Goal: Task Accomplishment & Management: Complete application form

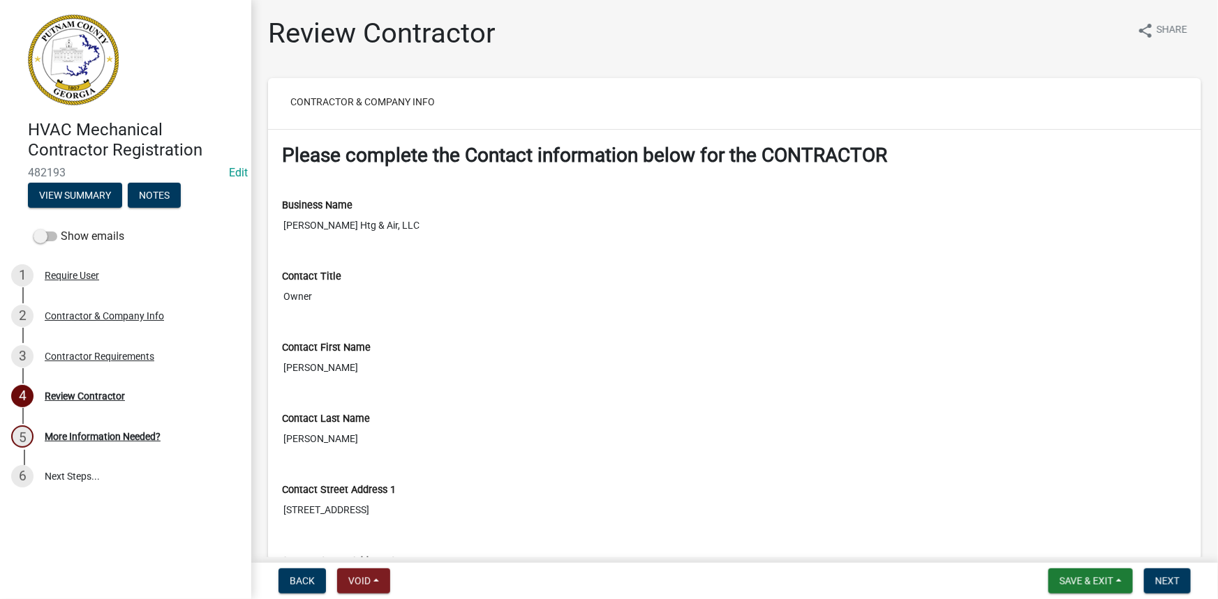
scroll to position [1116, 0]
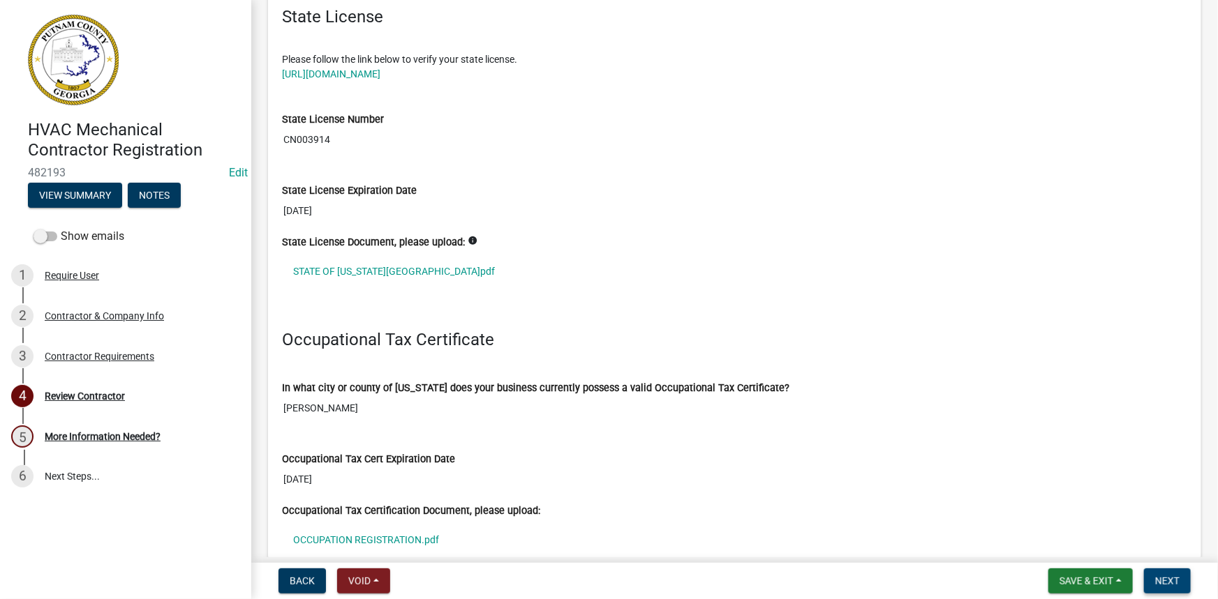
click at [1169, 576] on span "Next" at bounding box center [1167, 581] width 24 height 11
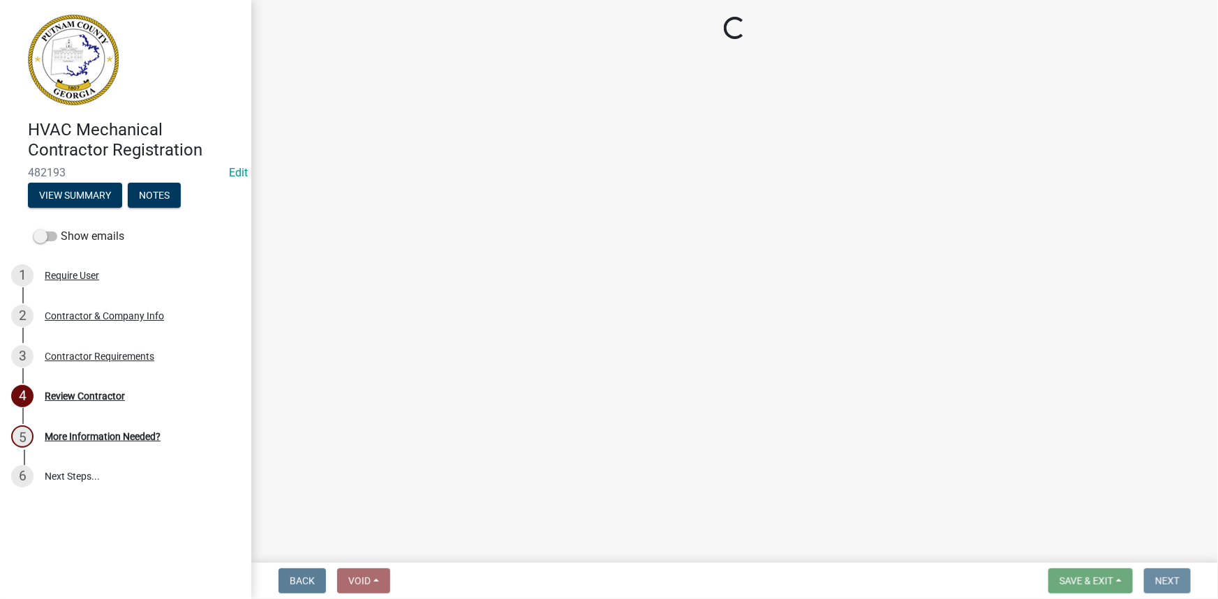
scroll to position [0, 0]
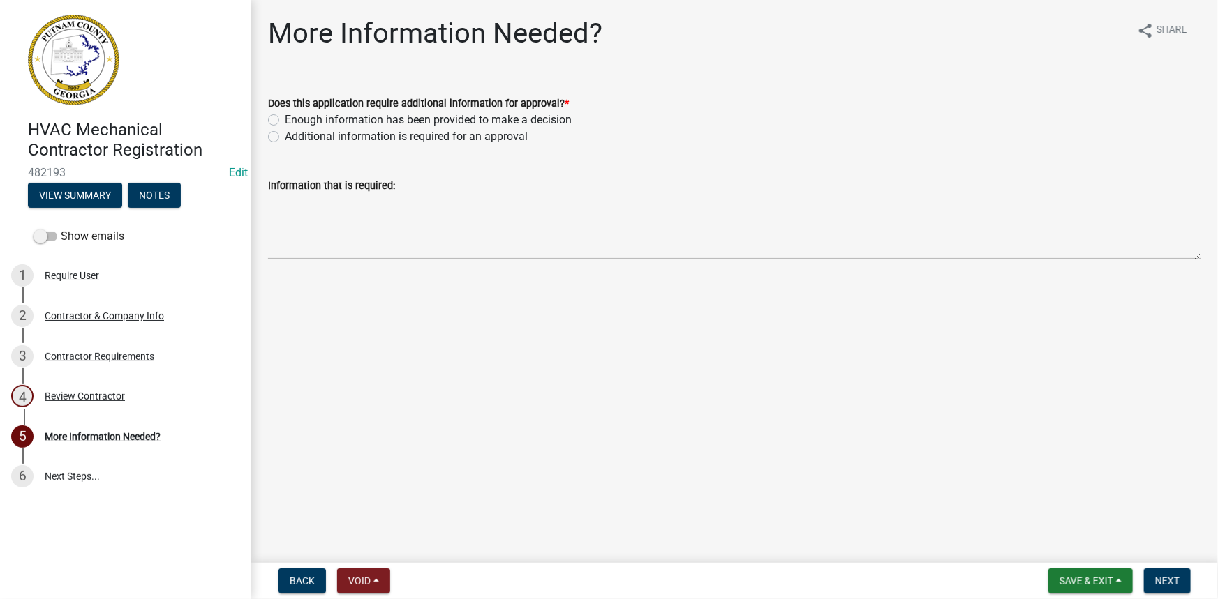
click at [359, 137] on label "Additional information is required for an approval" at bounding box center [406, 136] width 243 height 17
click at [294, 137] on input "Additional information is required for an approval" at bounding box center [289, 132] width 9 height 9
radio input "true"
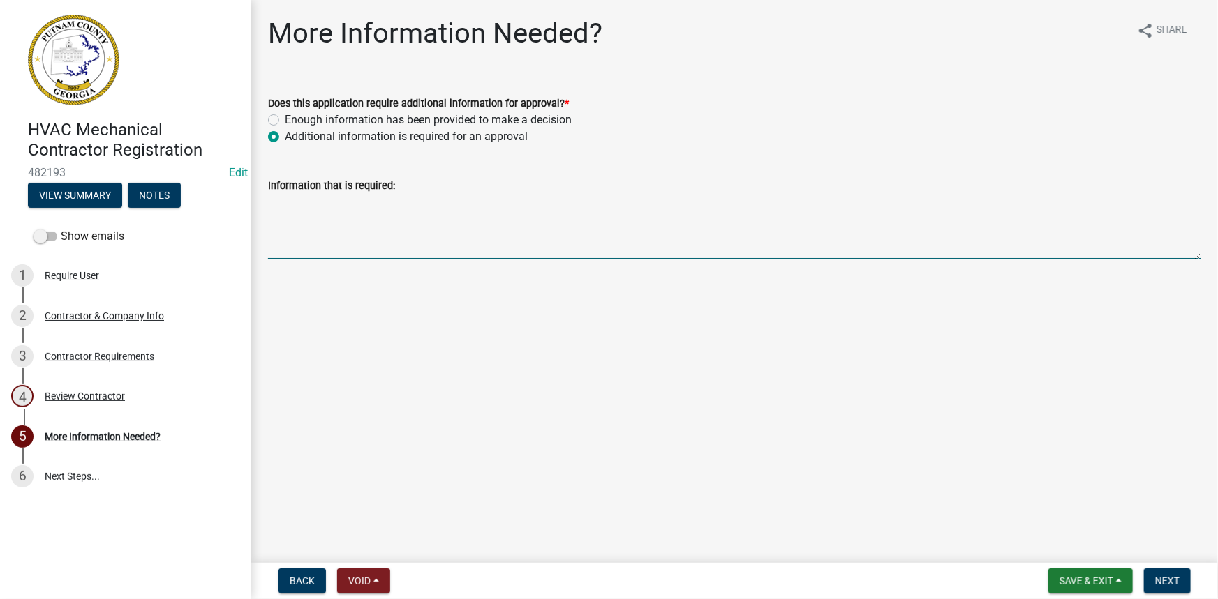
click at [366, 230] on textarea "Information that is required:" at bounding box center [734, 227] width 933 height 66
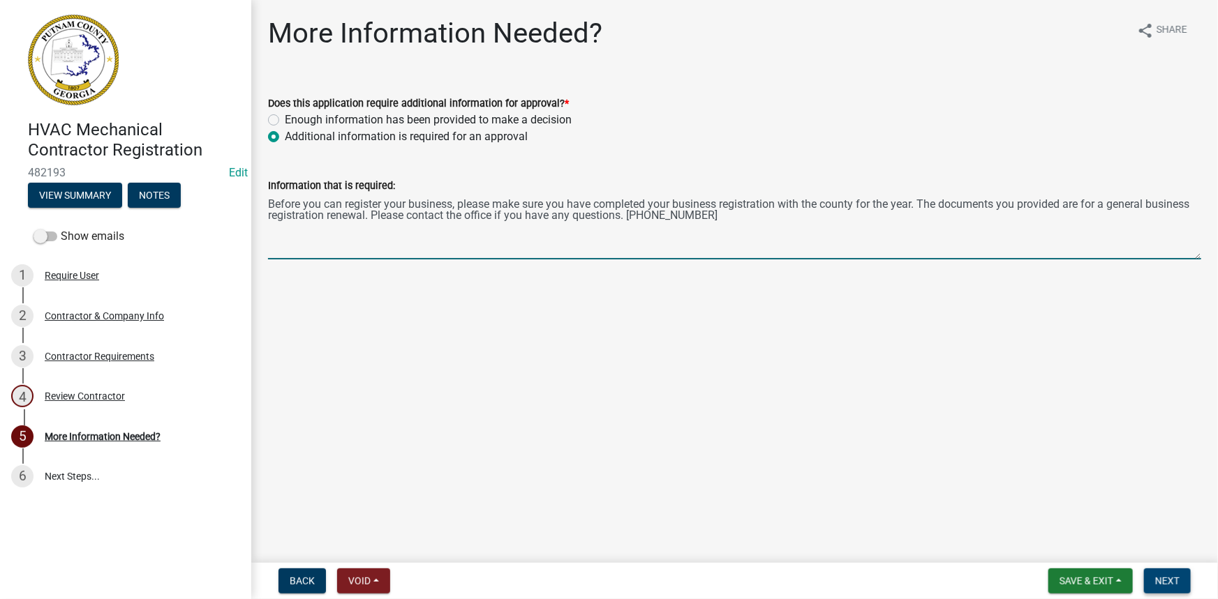
type textarea "Before you can register your business, please make sure you have completed your…"
click at [1158, 583] on span "Next" at bounding box center [1167, 581] width 24 height 11
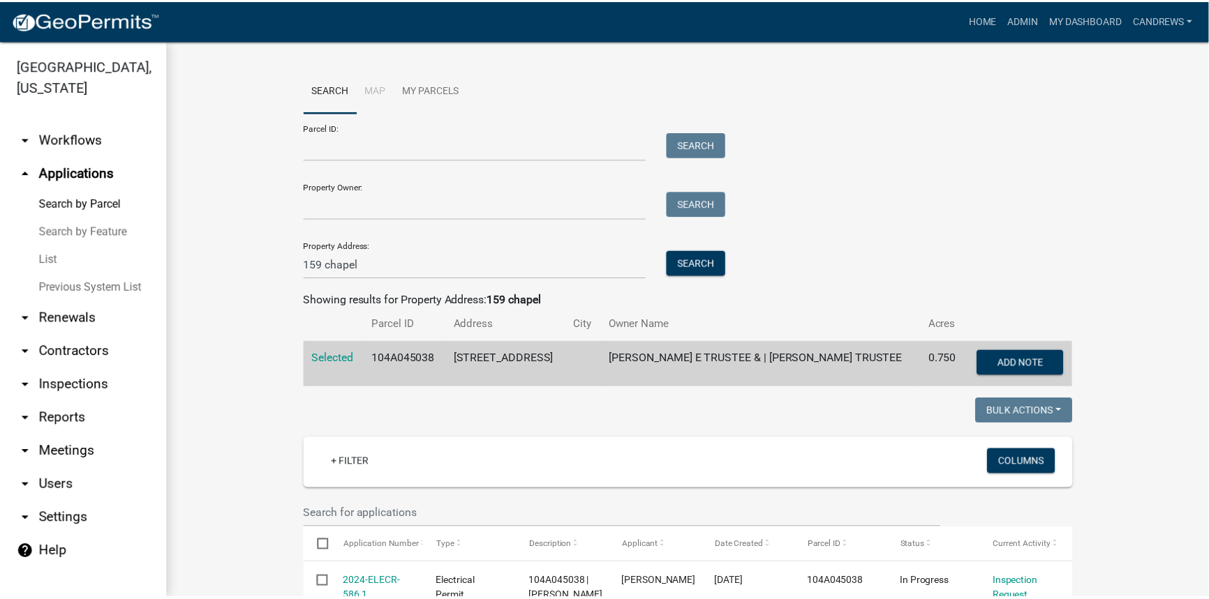
scroll to position [63, 0]
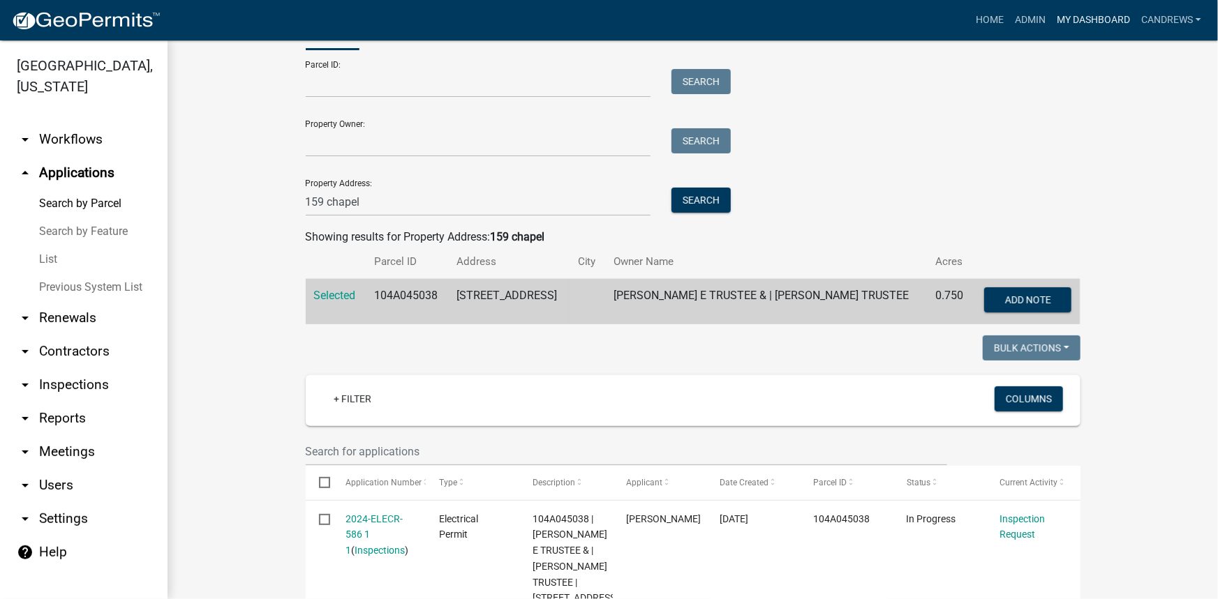
click at [1084, 20] on link "My Dashboard" at bounding box center [1093, 20] width 84 height 27
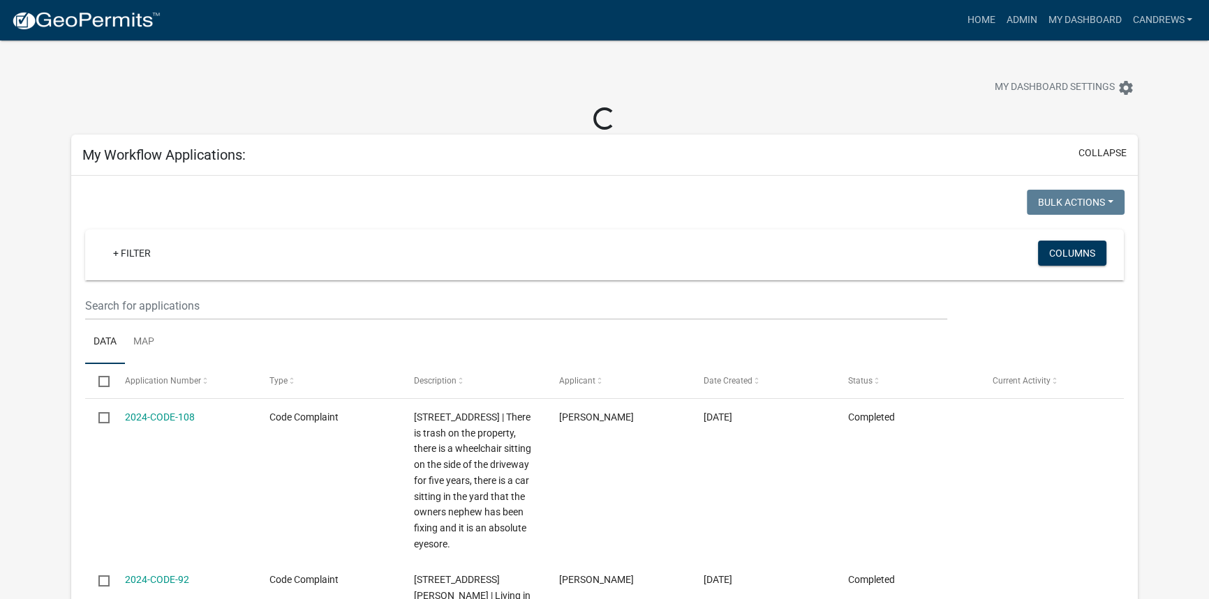
select select "2: 50"
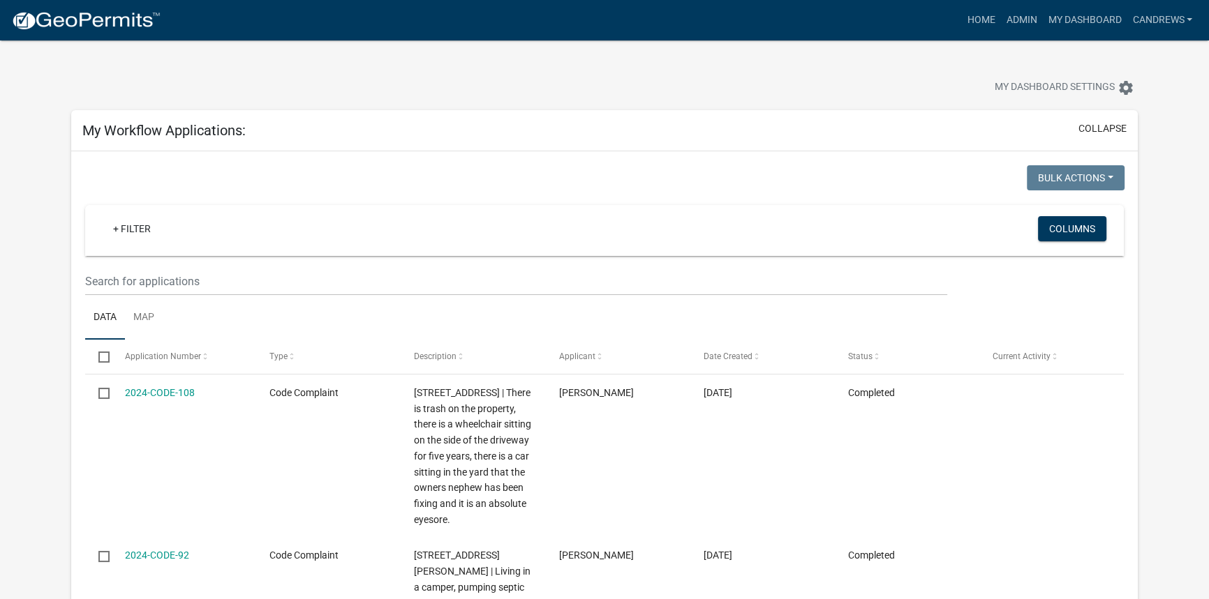
click at [1128, 134] on div "My Workflow Applications: collapse" at bounding box center [604, 130] width 1067 height 41
click at [1123, 130] on button "collapse" at bounding box center [1102, 128] width 48 height 15
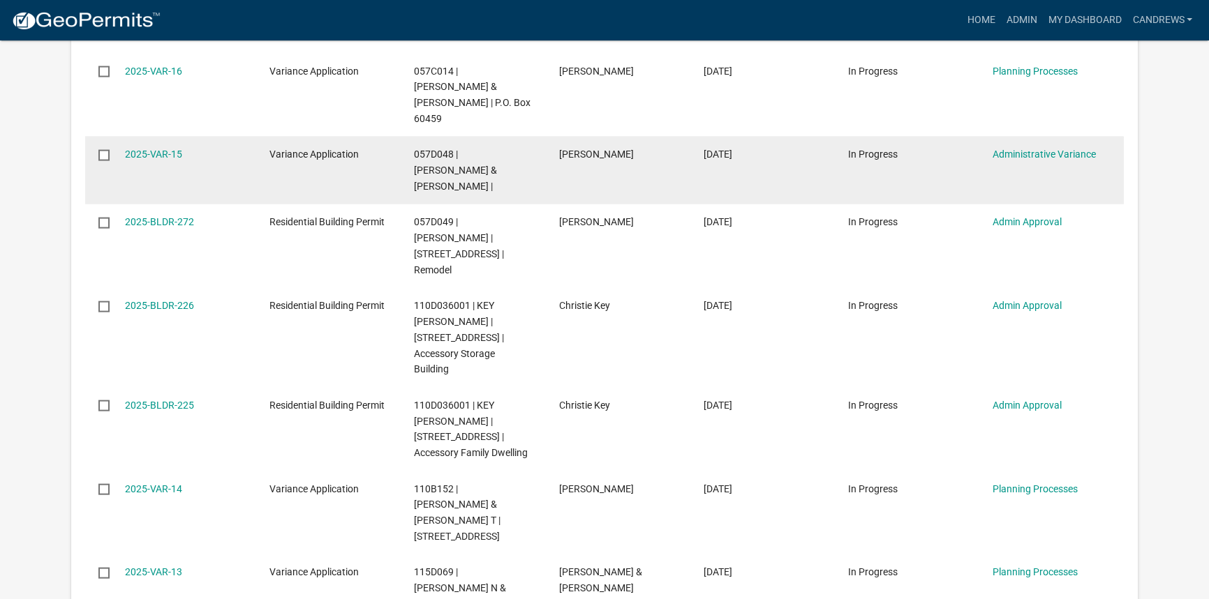
scroll to position [3742, 0]
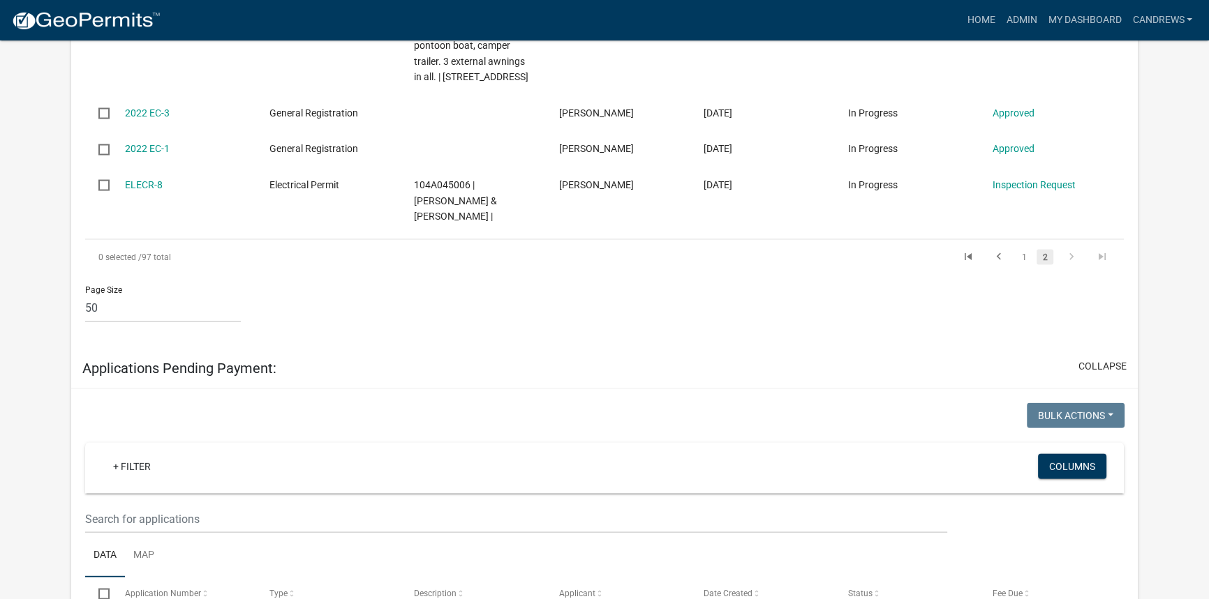
scroll to position [3345, 0]
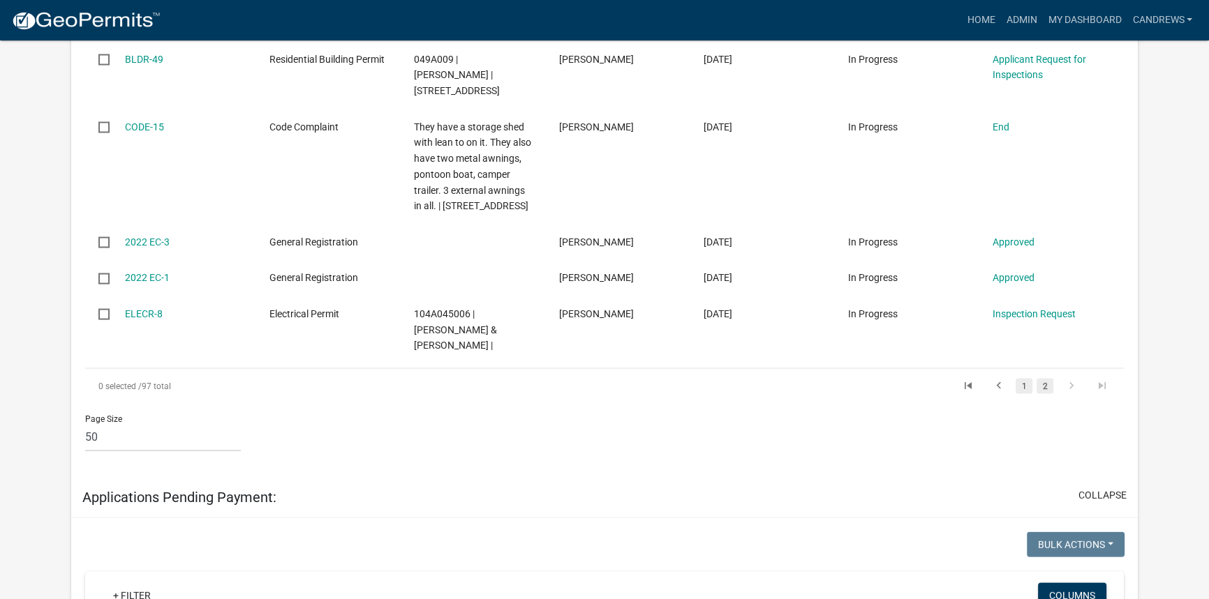
click at [1020, 379] on link "1" at bounding box center [1023, 386] width 17 height 15
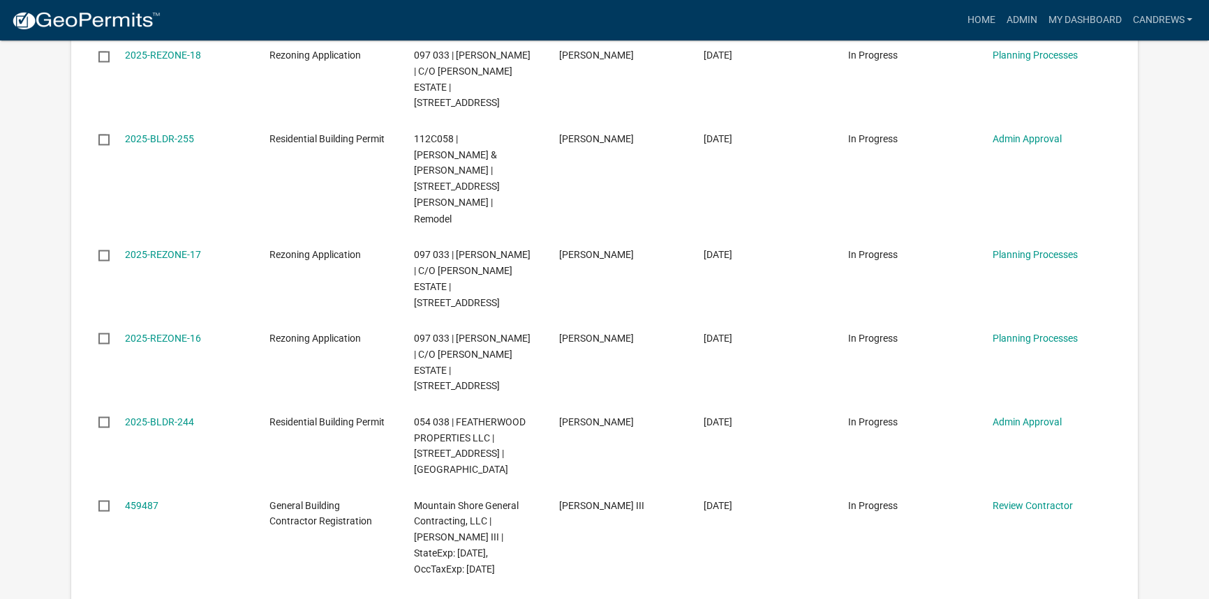
scroll to position [3107, 0]
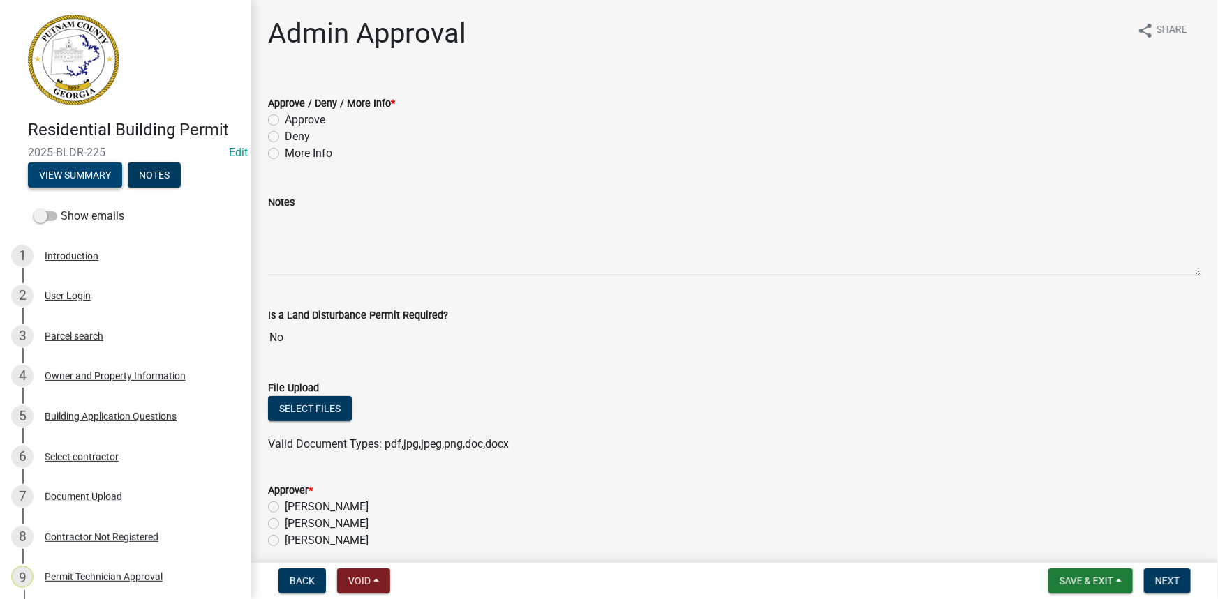
click at [75, 165] on button "View Summary" at bounding box center [75, 175] width 94 height 25
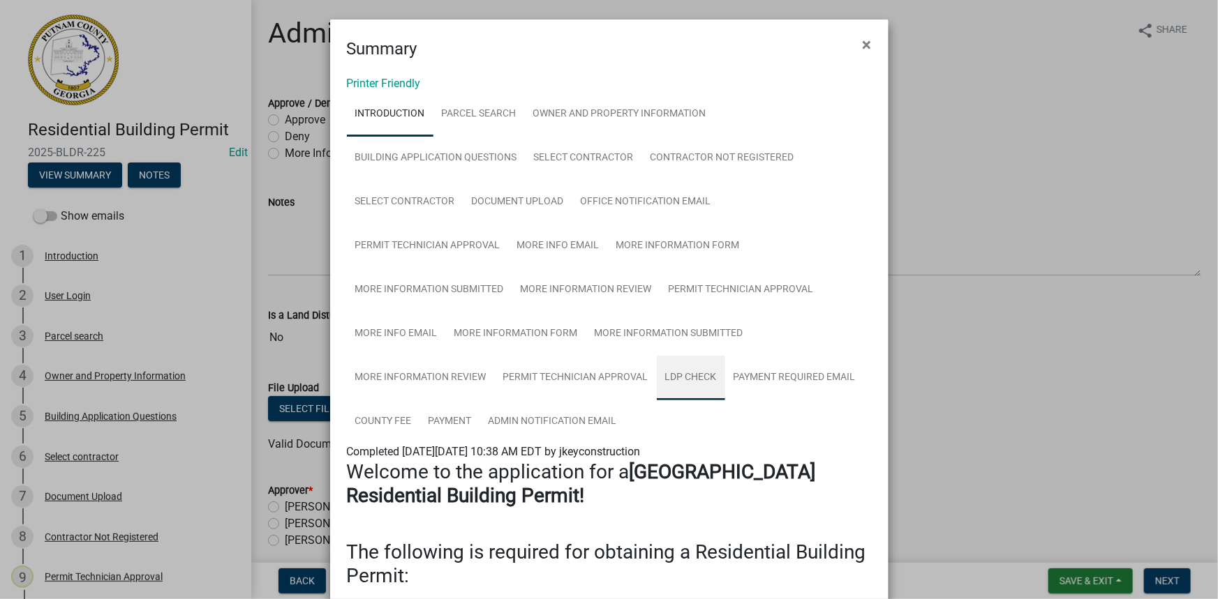
click at [678, 384] on link "LDP Check" at bounding box center [691, 378] width 68 height 45
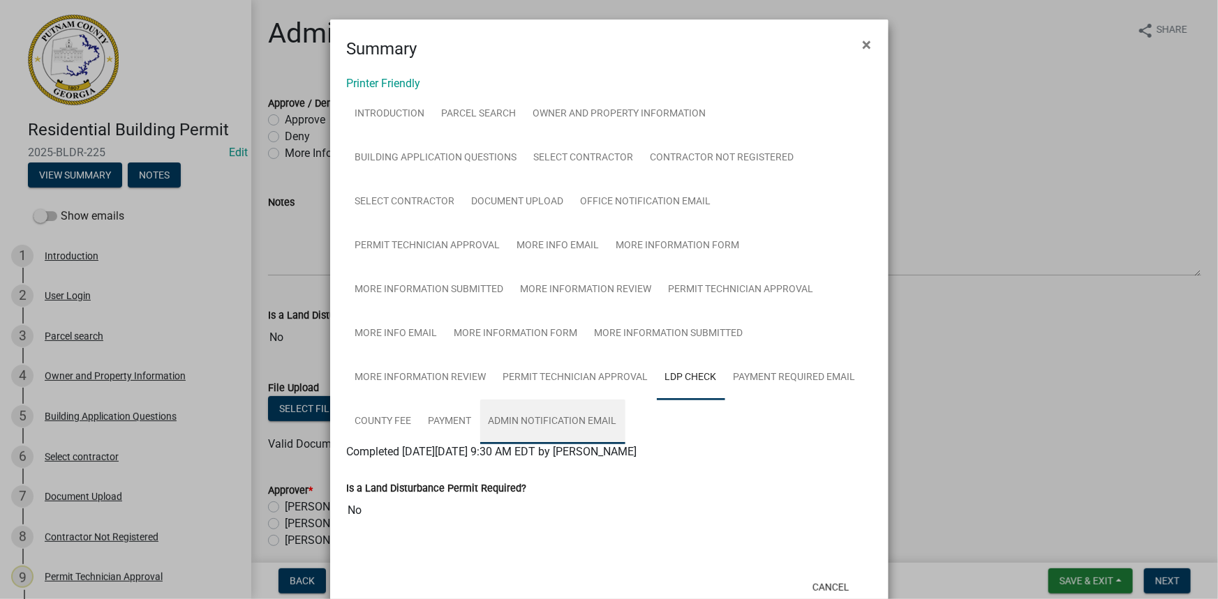
click at [562, 406] on link "Admin Notification Email" at bounding box center [552, 422] width 145 height 45
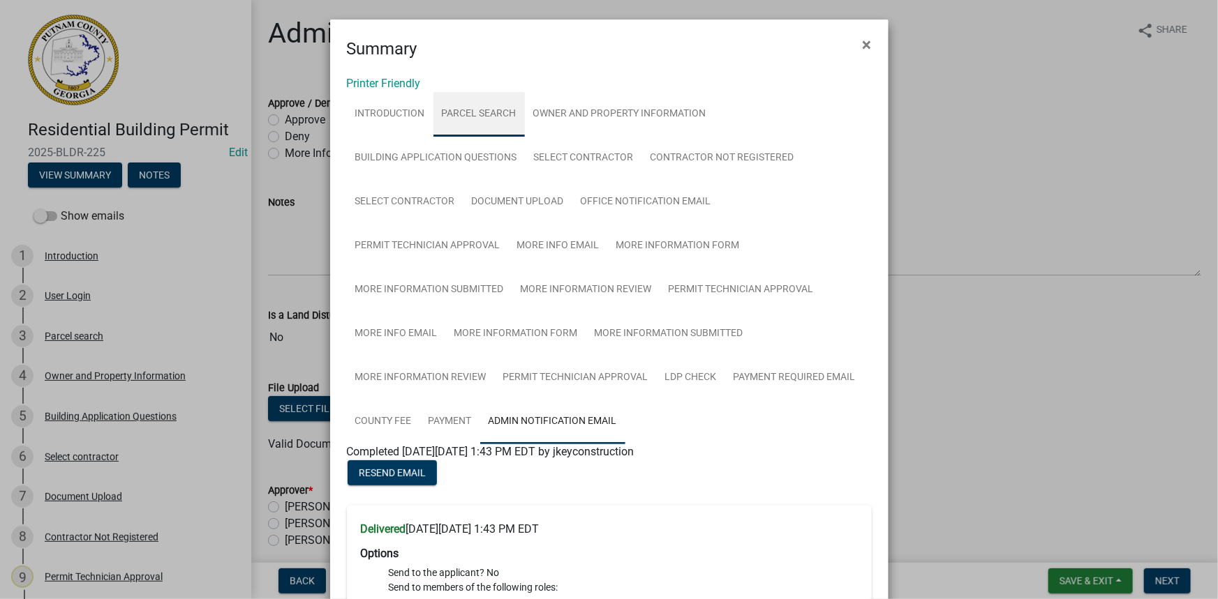
click at [478, 117] on link "Parcel search" at bounding box center [478, 114] width 91 height 45
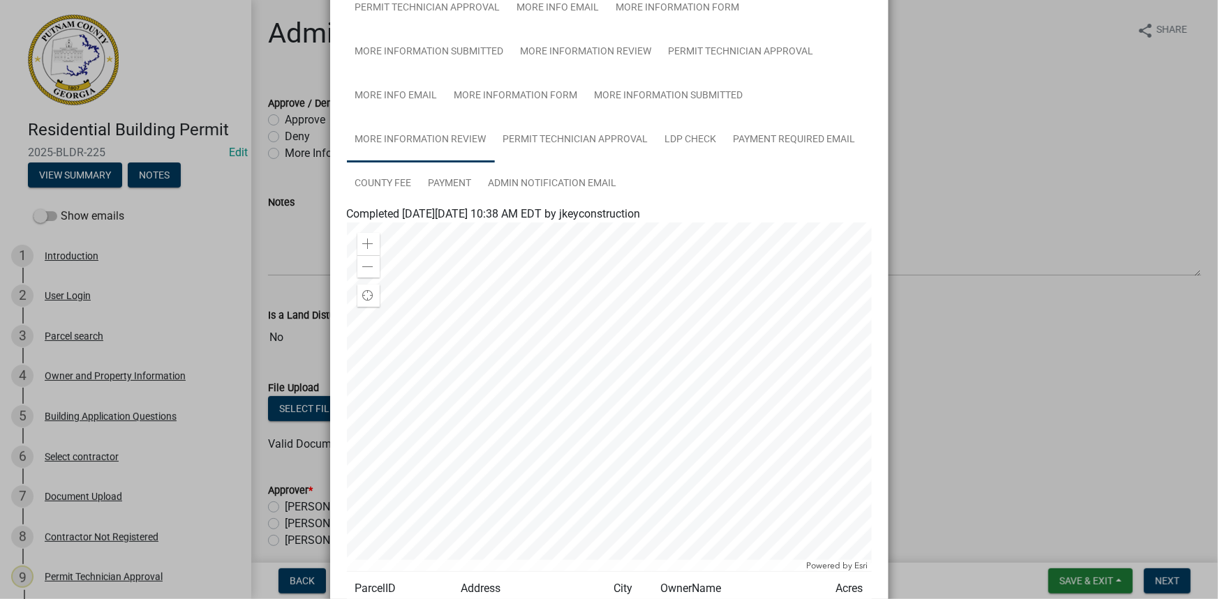
scroll to position [317, 0]
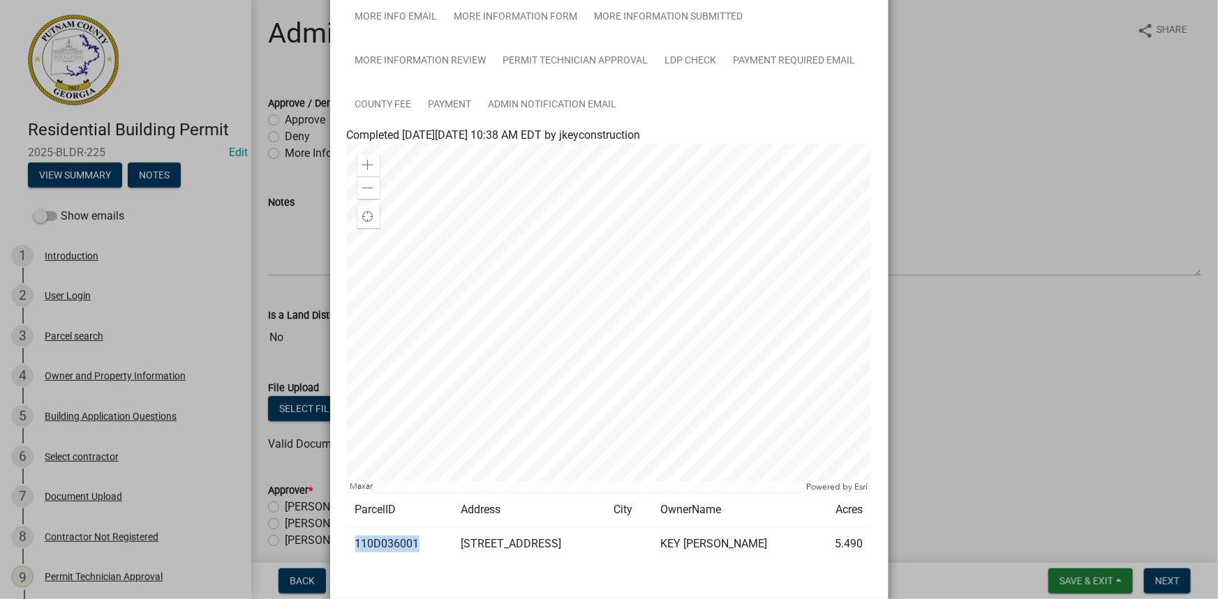
drag, startPoint x: 414, startPoint y: 544, endPoint x: 353, endPoint y: 541, distance: 60.7
click at [353, 541] on td "110D036001" at bounding box center [399, 545] width 105 height 34
copy td "110D036001"
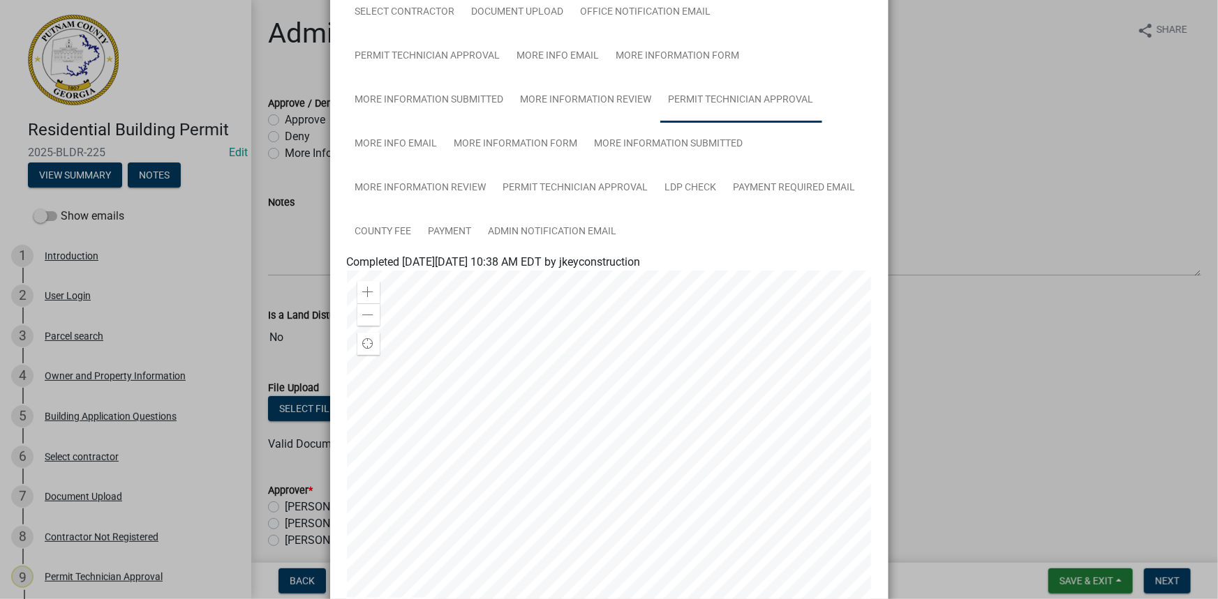
scroll to position [63, 0]
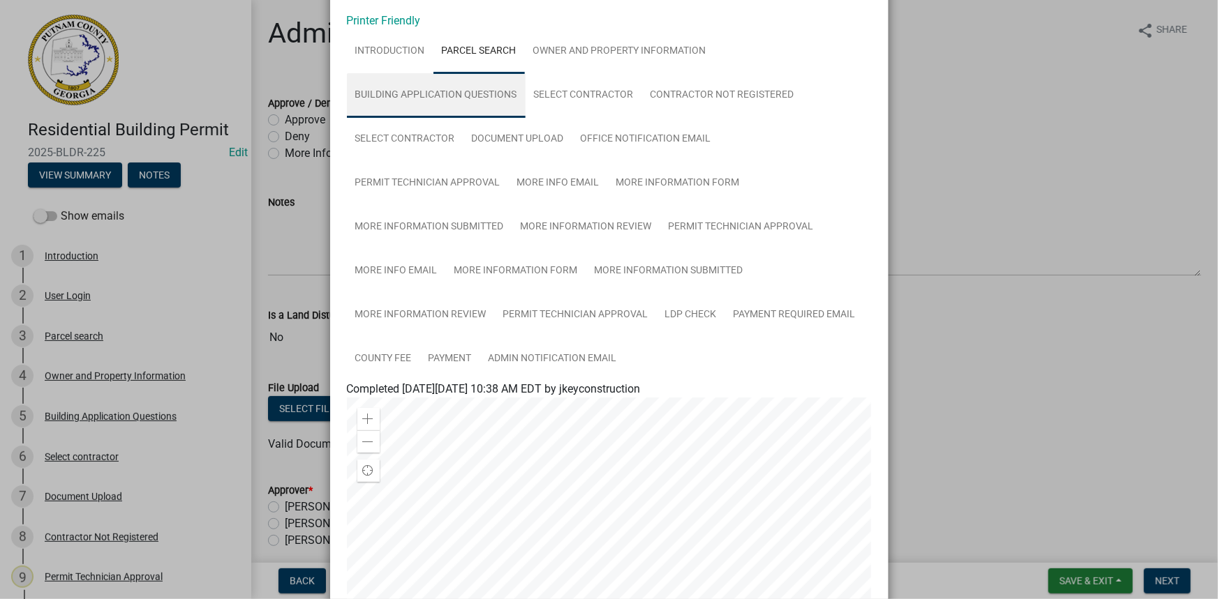
click at [488, 104] on link "Building Application Questions" at bounding box center [436, 95] width 179 height 45
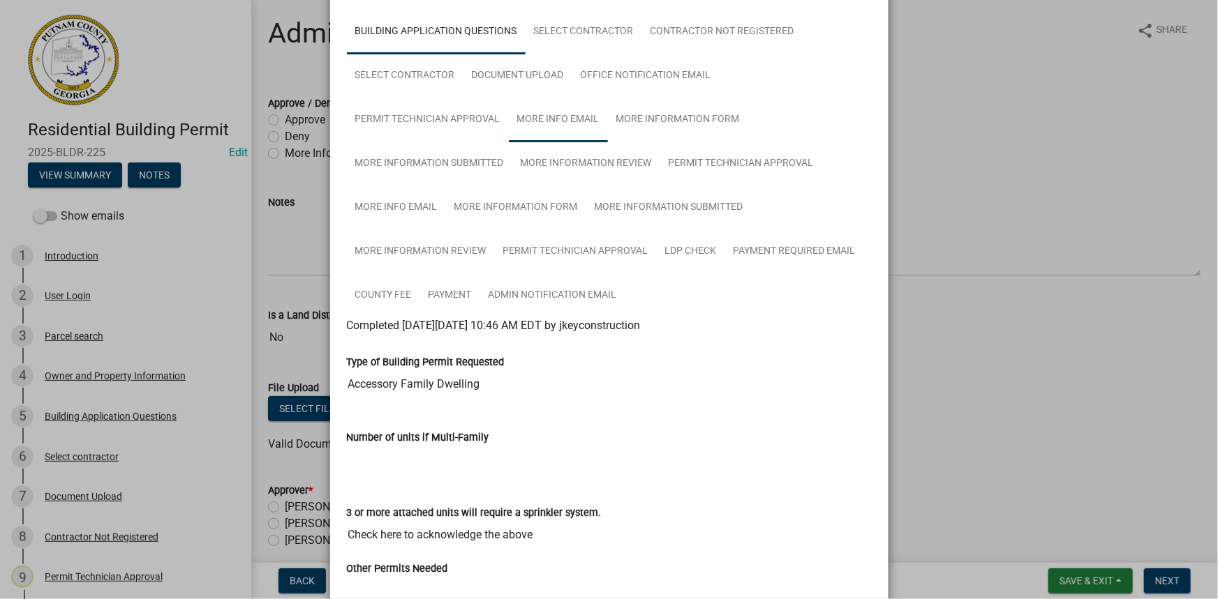
scroll to position [0, 0]
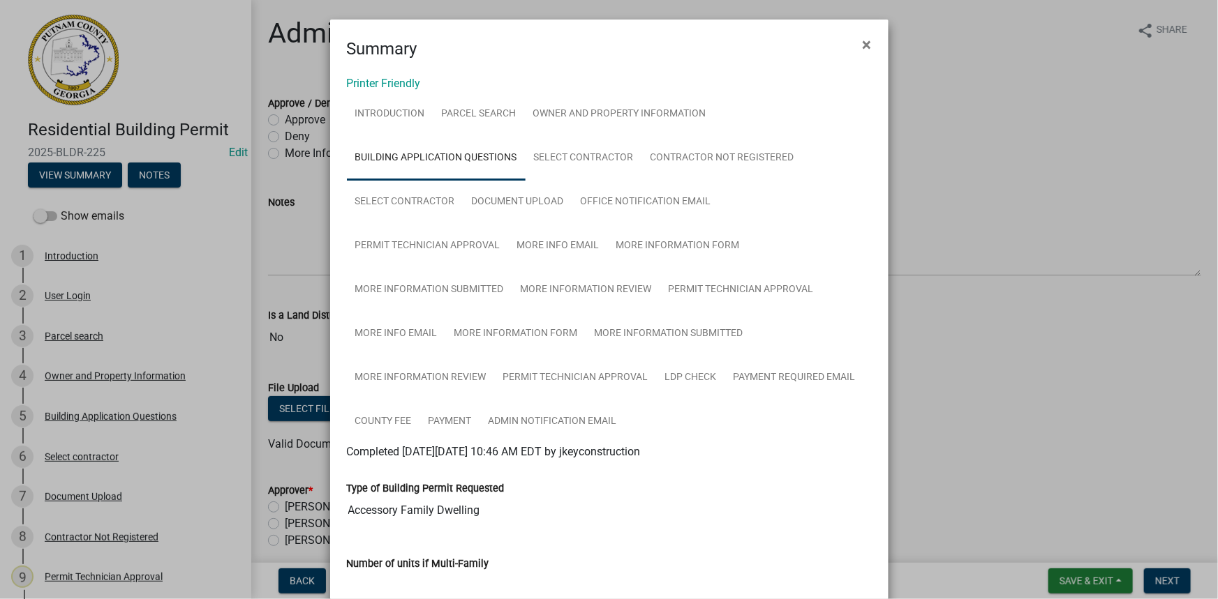
click at [355, 237] on link "Permit Technician Approval" at bounding box center [428, 246] width 162 height 45
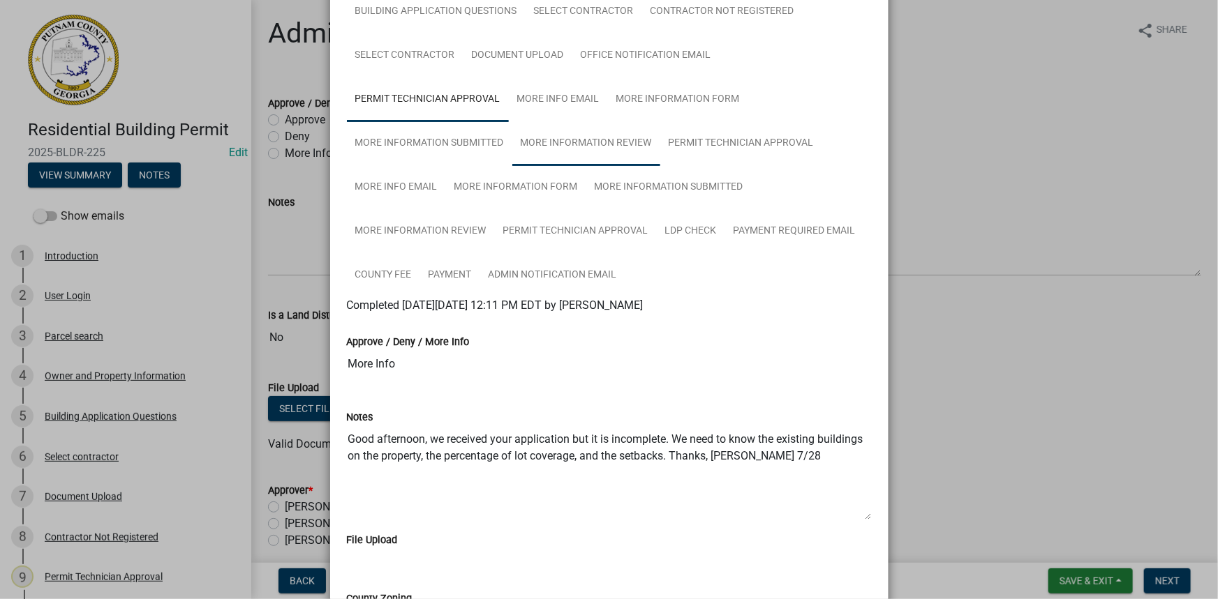
scroll to position [126, 0]
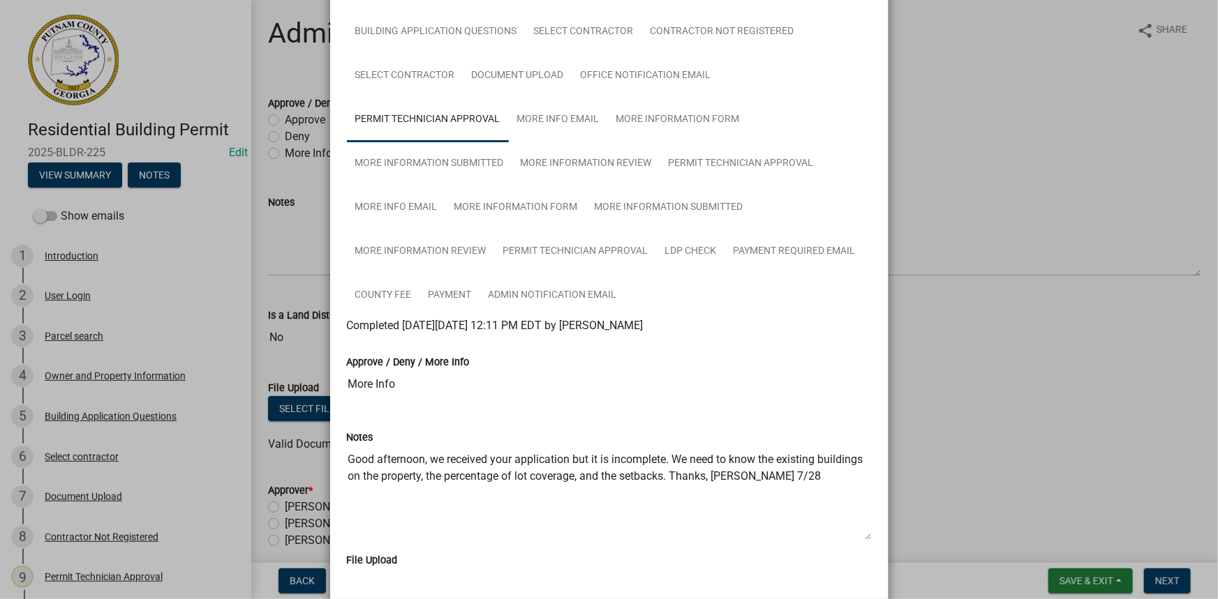
drag, startPoint x: 284, startPoint y: 236, endPoint x: 299, endPoint y: 185, distance: 53.0
click at [283, 236] on ngb-modal-window "Summary × Printer Friendly Introduction Parcel search Owner and Property Inform…" at bounding box center [609, 299] width 1218 height 599
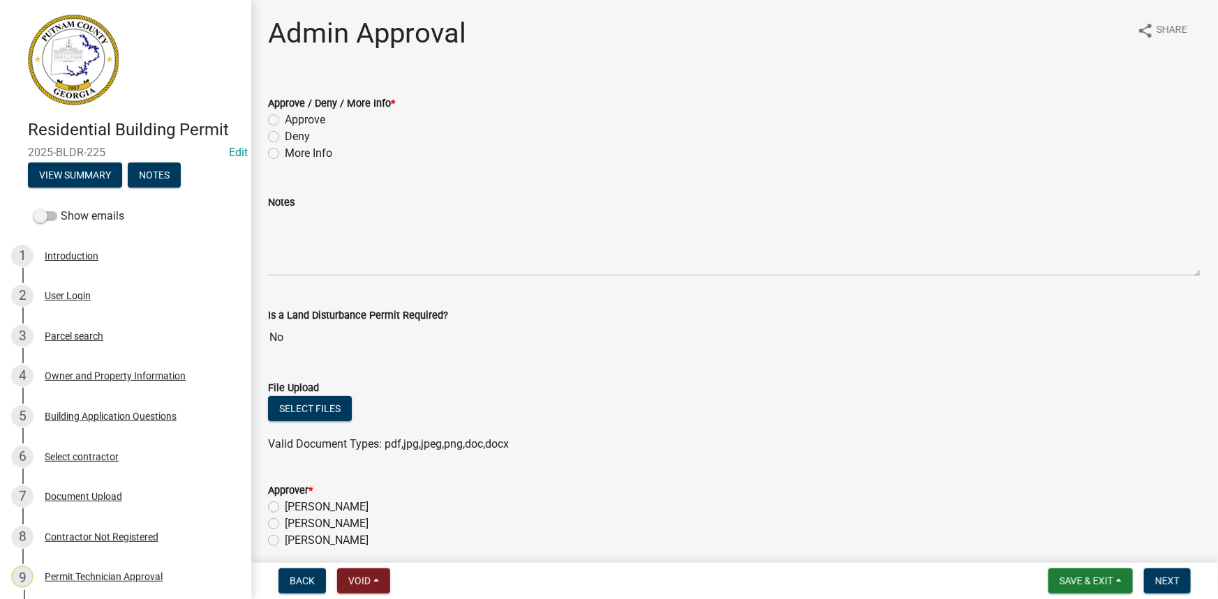
click at [304, 158] on label "More Info" at bounding box center [308, 153] width 47 height 17
click at [294, 154] on input "More Info" at bounding box center [289, 149] width 9 height 9
radio input "true"
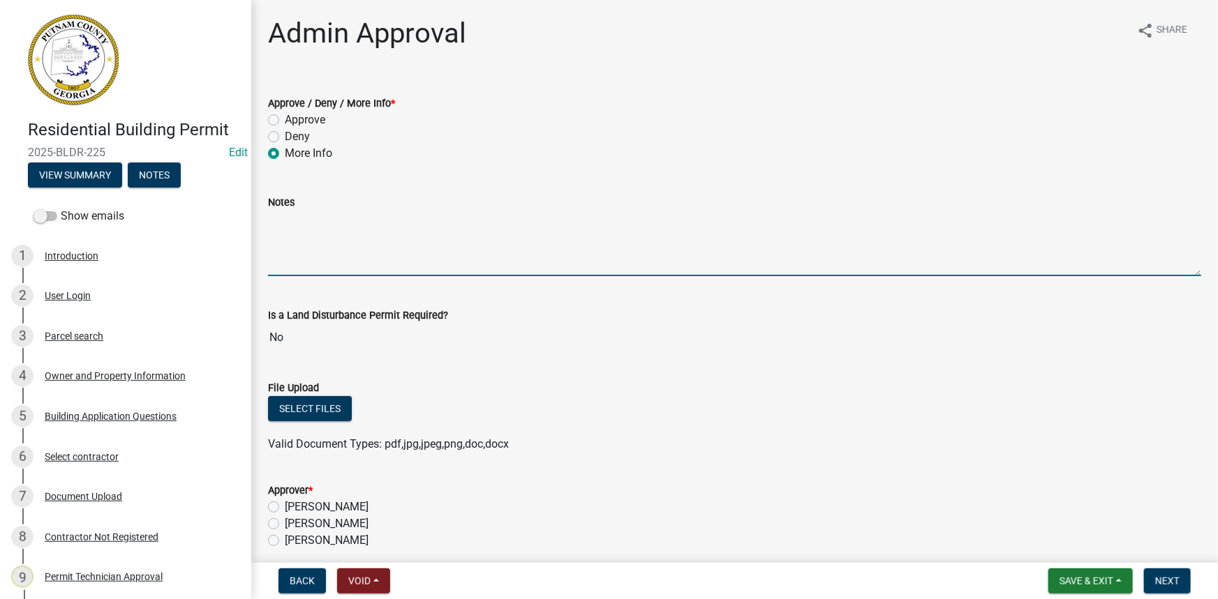
click at [377, 234] on textarea "Notes" at bounding box center [734, 244] width 933 height 66
click at [376, 223] on textarea "Per section 66-132 (s), this application does not adhere to the ordinance." at bounding box center [734, 244] width 933 height 66
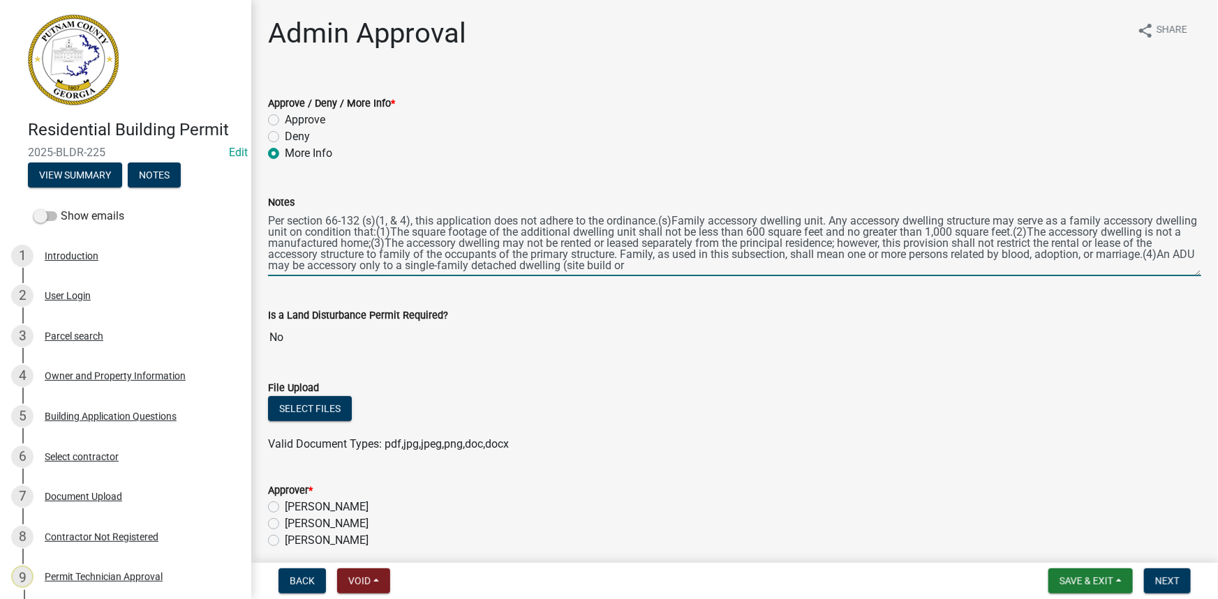
click at [665, 214] on textarea "Per section 66-132 (s)(1, & 4), this application does not adhere to the ordinan…" at bounding box center [734, 244] width 933 height 66
click at [664, 216] on textarea "Per section 66-132 (s)(1, & 4), this application does not adhere to the ordinan…" at bounding box center [734, 244] width 933 height 66
click at [662, 221] on textarea "Per section 66-132 (s)(1, & 4), this application does not adhere to the ordinan…" at bounding box center [734, 244] width 933 height 66
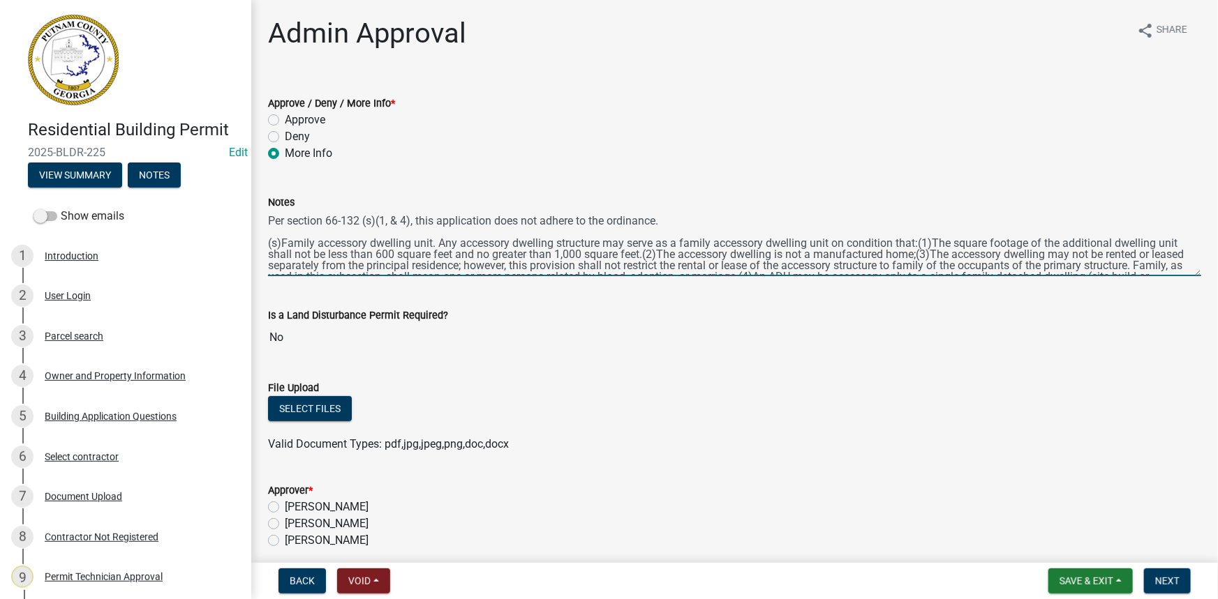
click at [921, 241] on textarea "Per section 66-132 (s)(1, & 4), this application does not adhere to the ordinan…" at bounding box center [734, 244] width 933 height 66
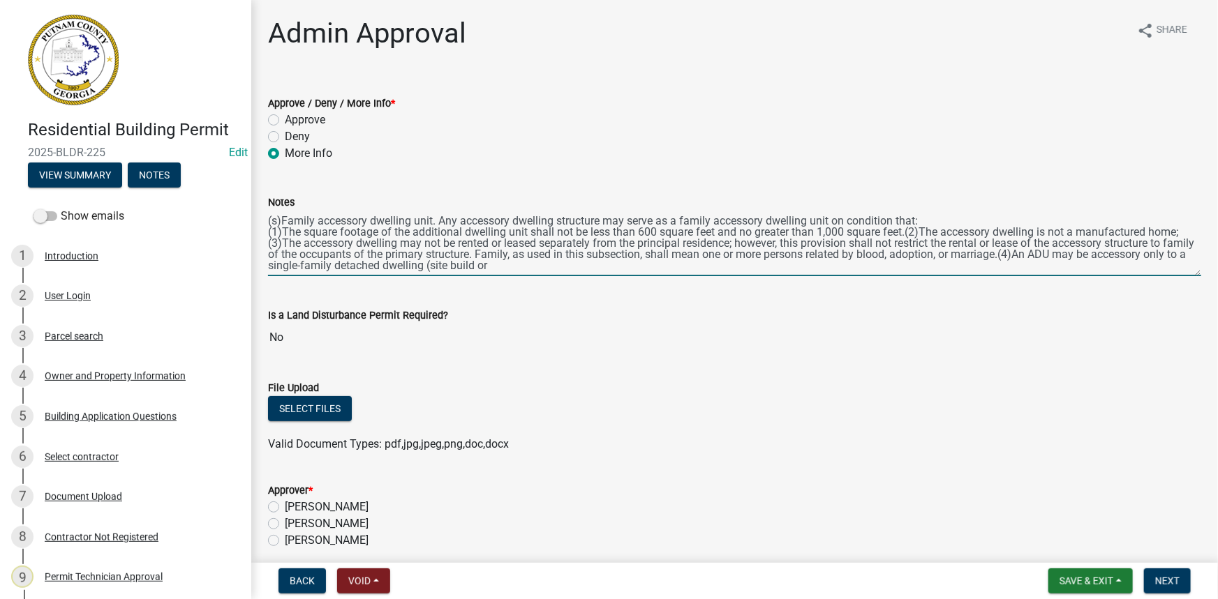
drag, startPoint x: 906, startPoint y: 253, endPoint x: 269, endPoint y: 242, distance: 637.2
click at [269, 242] on textarea "Per section 66-132 (s)(1, & 4), this application does not adhere to the ordinan…" at bounding box center [734, 244] width 933 height 66
drag, startPoint x: 270, startPoint y: 242, endPoint x: 1038, endPoint y: 257, distance: 768.4
click at [1038, 257] on textarea "Per section 66-132 (s)(1, & 4), this application does not adhere to the ordinan…" at bounding box center [734, 244] width 933 height 66
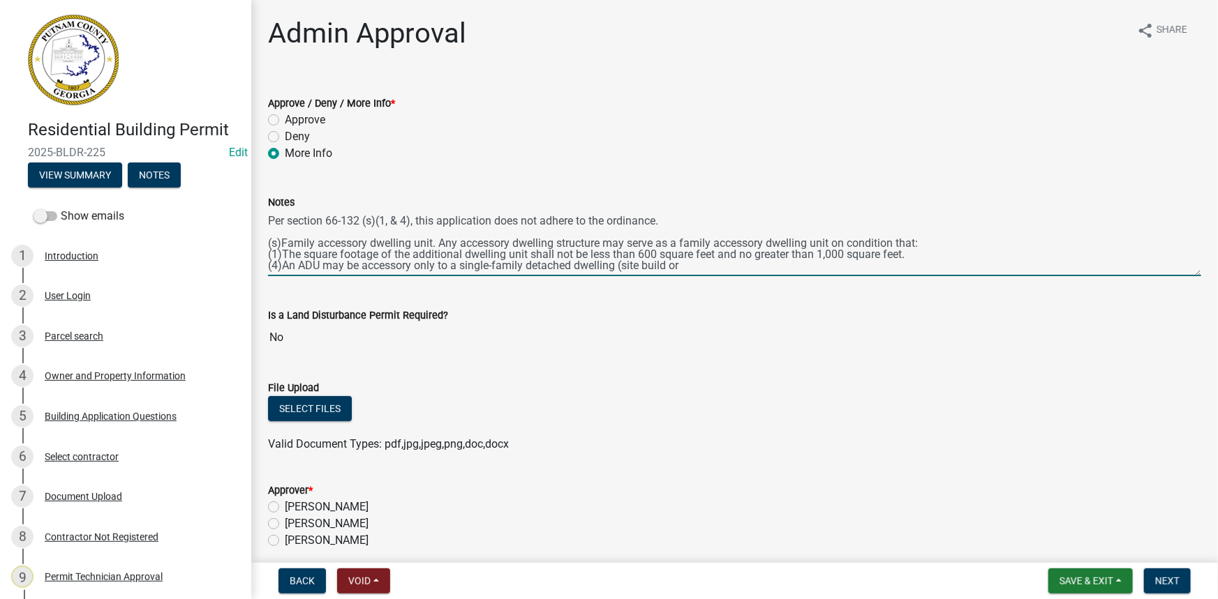
scroll to position [0, 0]
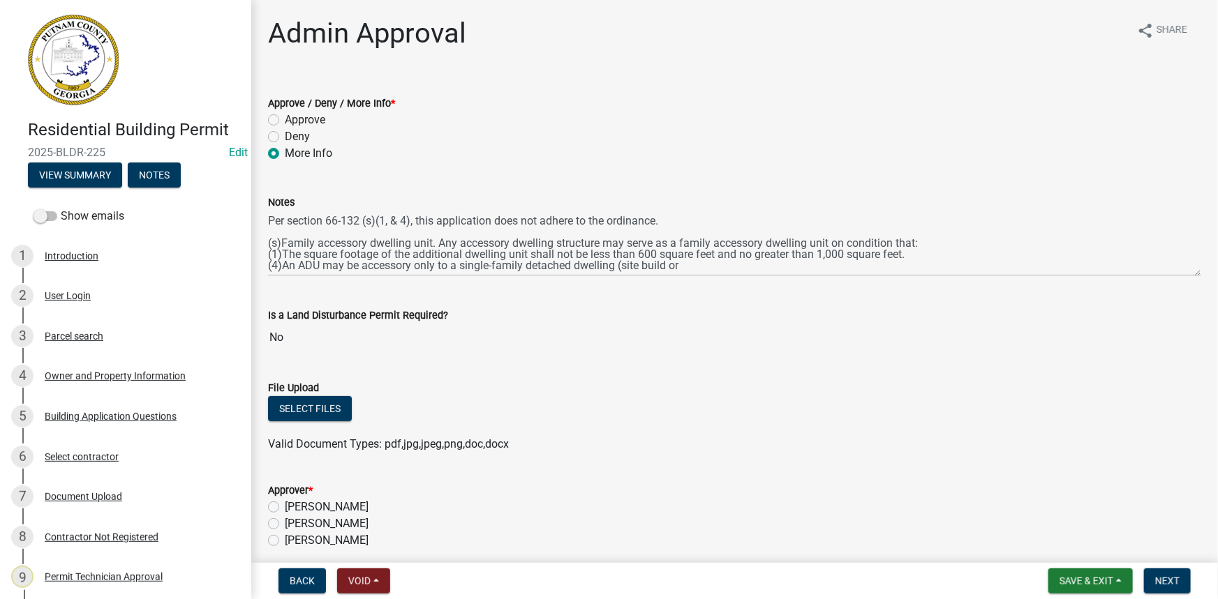
click at [265, 253] on div "Notes Per section 66-132 (s)(1, & 4), this application does not adhere to the o…" at bounding box center [734, 225] width 954 height 102
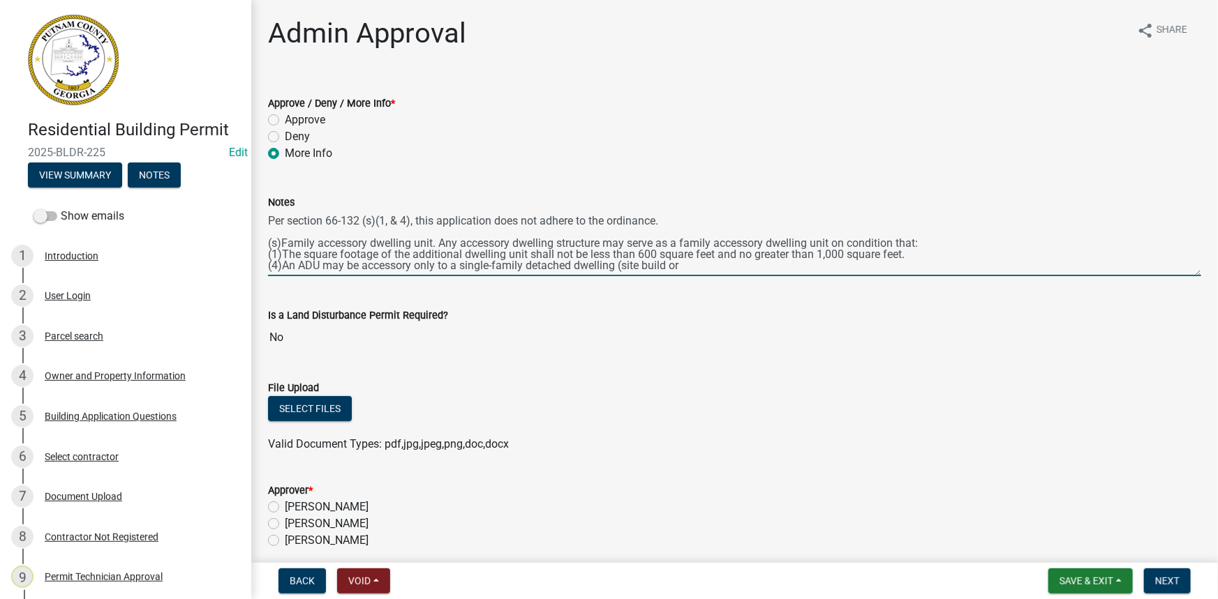
click at [269, 253] on textarea "Per section 66-132 (s)(1, & 4), this application does not adhere to the ordinan…" at bounding box center [734, 244] width 933 height 66
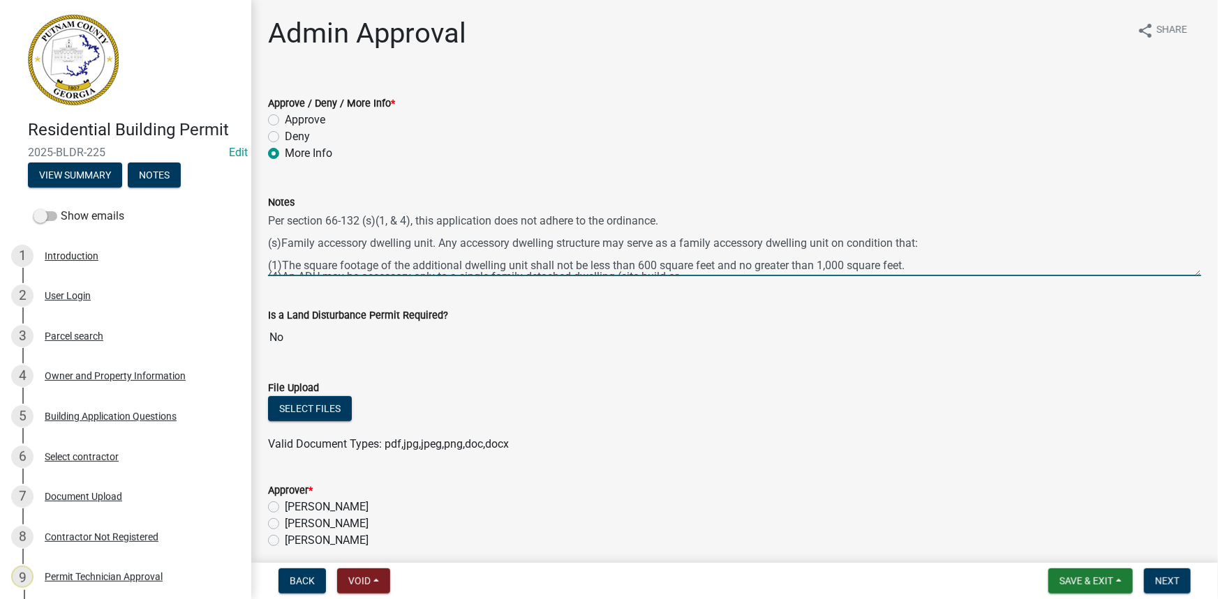
scroll to position [11, 0]
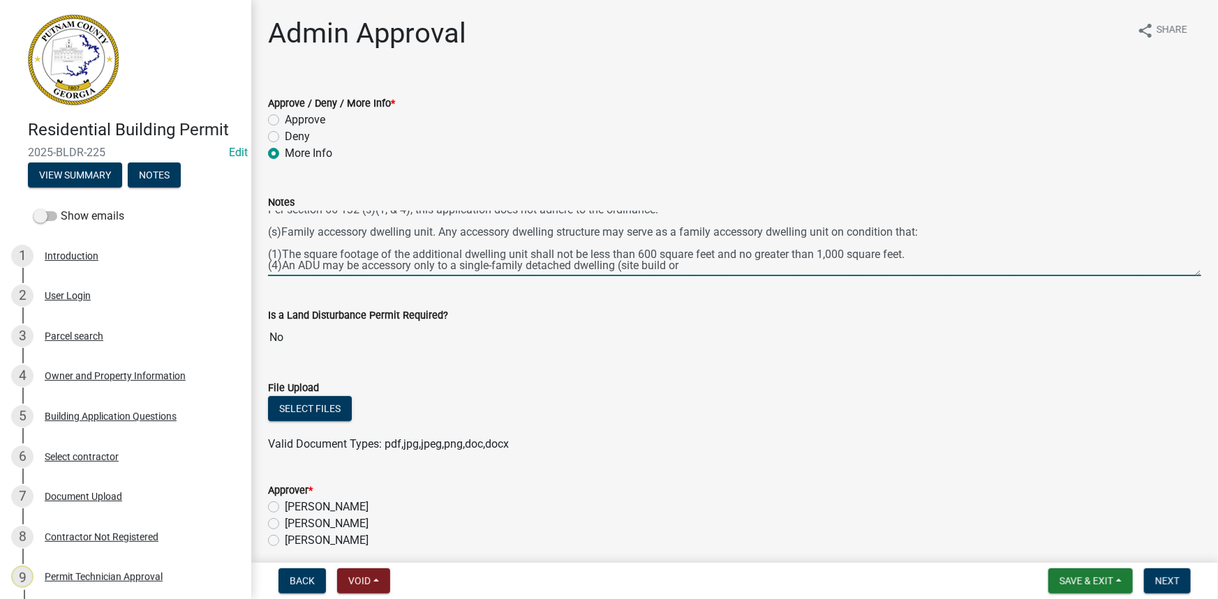
click at [269, 265] on textarea "Per section 66-132 (s)(1, & 4), this application does not adhere to the ordinan…" at bounding box center [734, 244] width 933 height 66
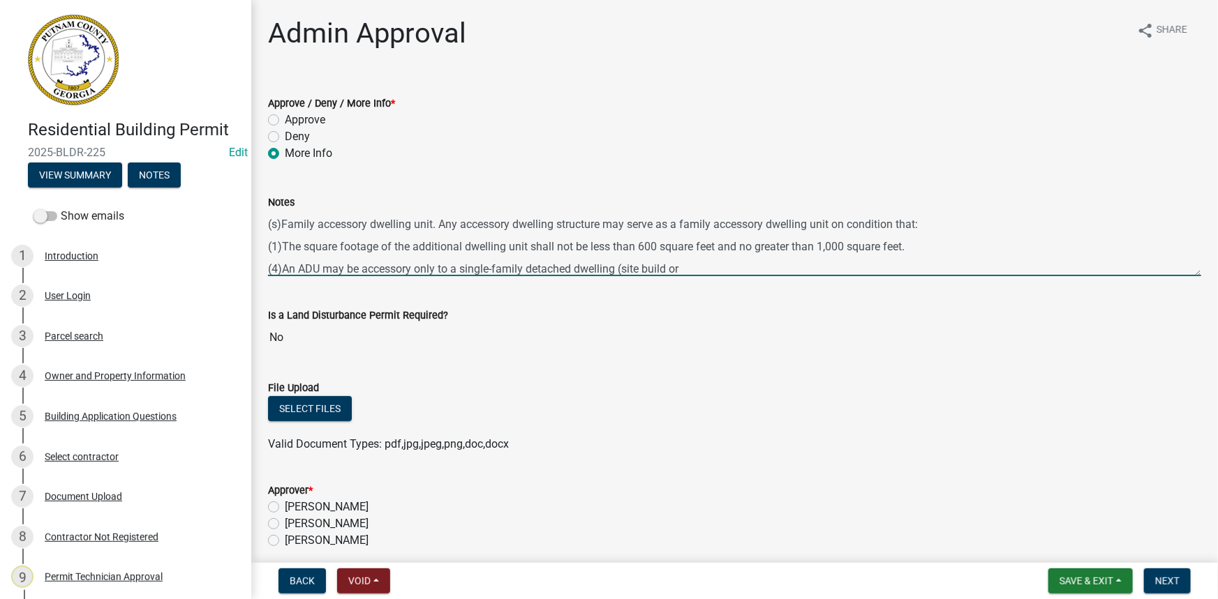
scroll to position [22, 0]
click at [745, 262] on textarea "Per section 66-132 (s)(1, & 4), this application does not adhere to the ordinan…" at bounding box center [734, 244] width 933 height 66
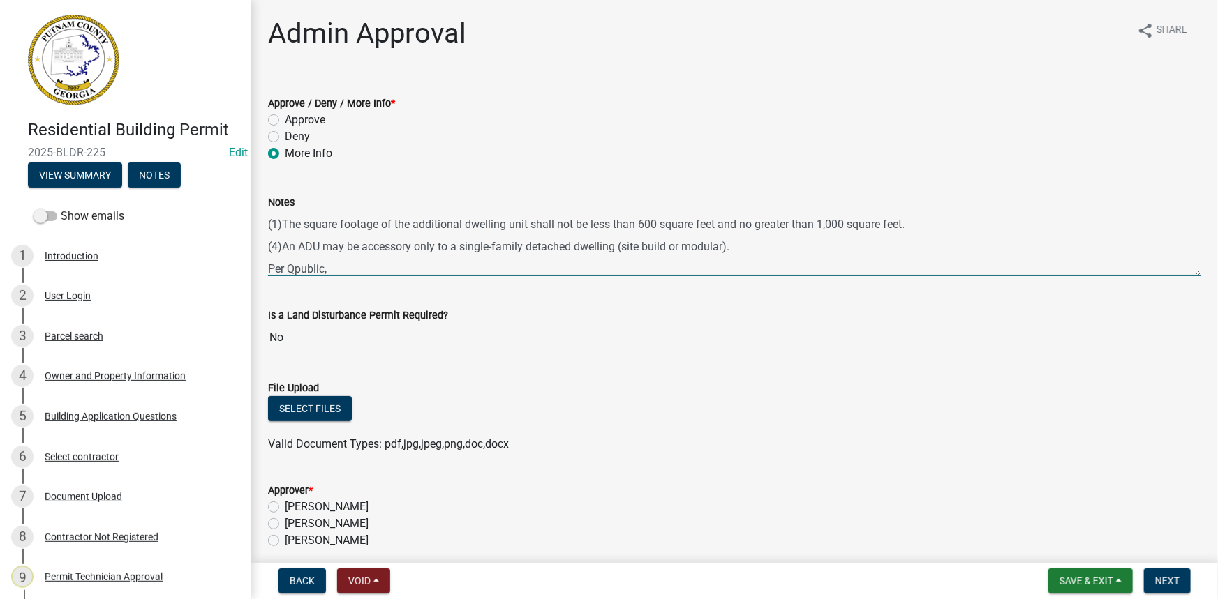
click at [484, 267] on textarea "Per section 66-132 (s)(1, & 4), this application does not adhere to the ordinan…" at bounding box center [734, 244] width 933 height 66
click at [838, 246] on textarea "Per section 66-132 (s)(1, & 4), this application does not adhere to the ordinan…" at bounding box center [734, 244] width 933 height 66
drag, startPoint x: 832, startPoint y: 243, endPoint x: 753, endPoint y: 240, distance: 78.9
click at [753, 240] on textarea "Per section 66-132 (s)(1, & 4), this application does not adhere to the ordinan…" at bounding box center [734, 244] width 933 height 66
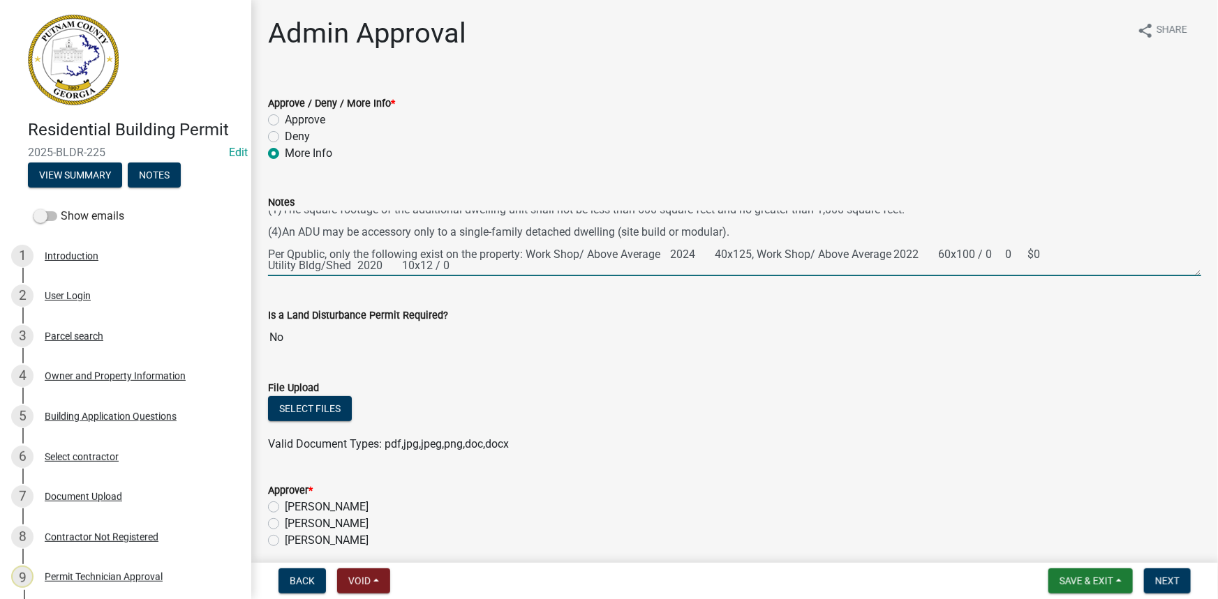
scroll to position [56, 0]
drag, startPoint x: 1060, startPoint y: 253, endPoint x: 992, endPoint y: 258, distance: 67.9
click at [992, 258] on textarea "Per section 66-132 (s)(1, & 4), this application does not adhere to the ordinan…" at bounding box center [734, 244] width 933 height 66
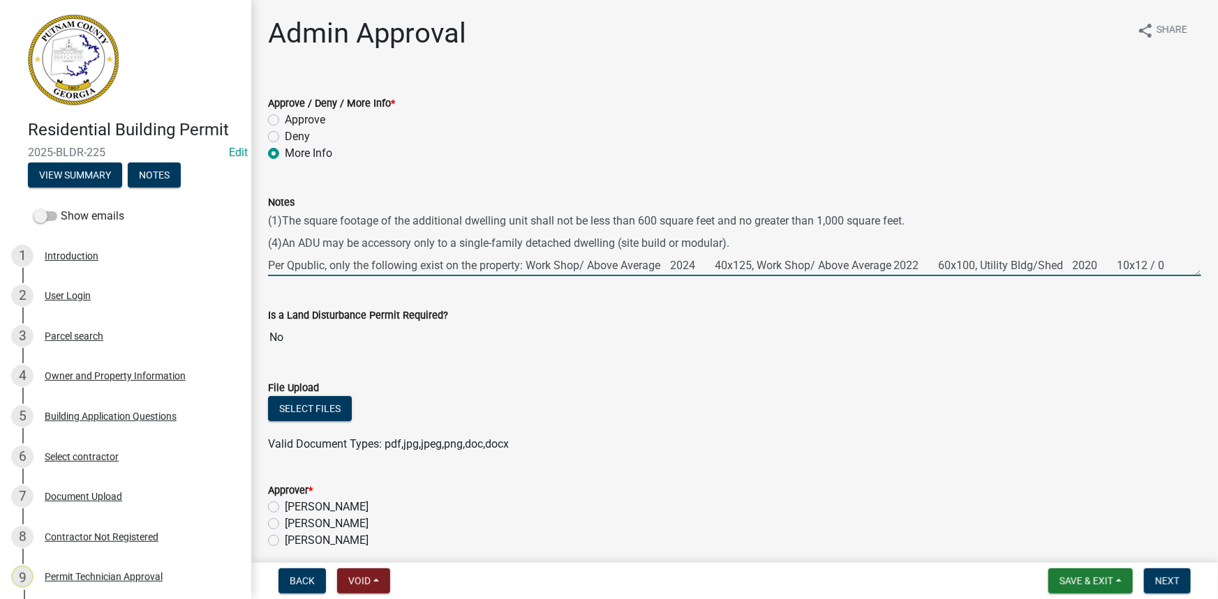
scroll to position [45, 0]
drag, startPoint x: 1163, startPoint y: 264, endPoint x: 1231, endPoint y: 264, distance: 67.7
click at [1217, 264] on html "Internet Explorer does NOT work with GeoPermits. Get a new browser for more sec…" at bounding box center [609, 299] width 1218 height 599
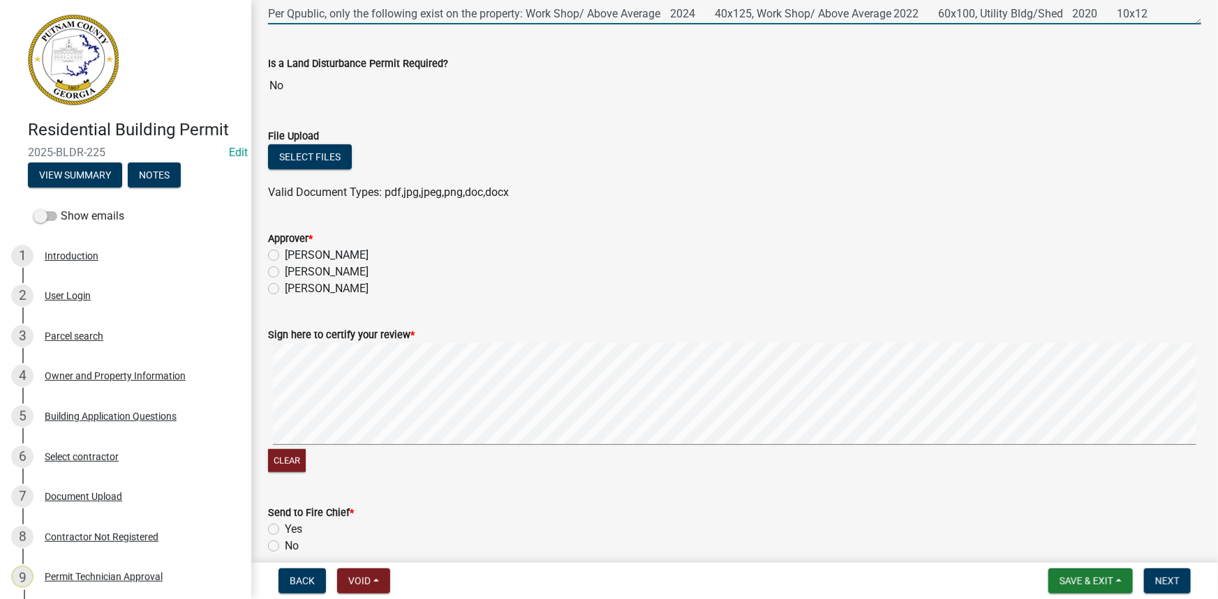
scroll to position [253, 0]
type textarea "Per section 66-132 (s)(1, & 4), this application does not adhere to the ordinan…"
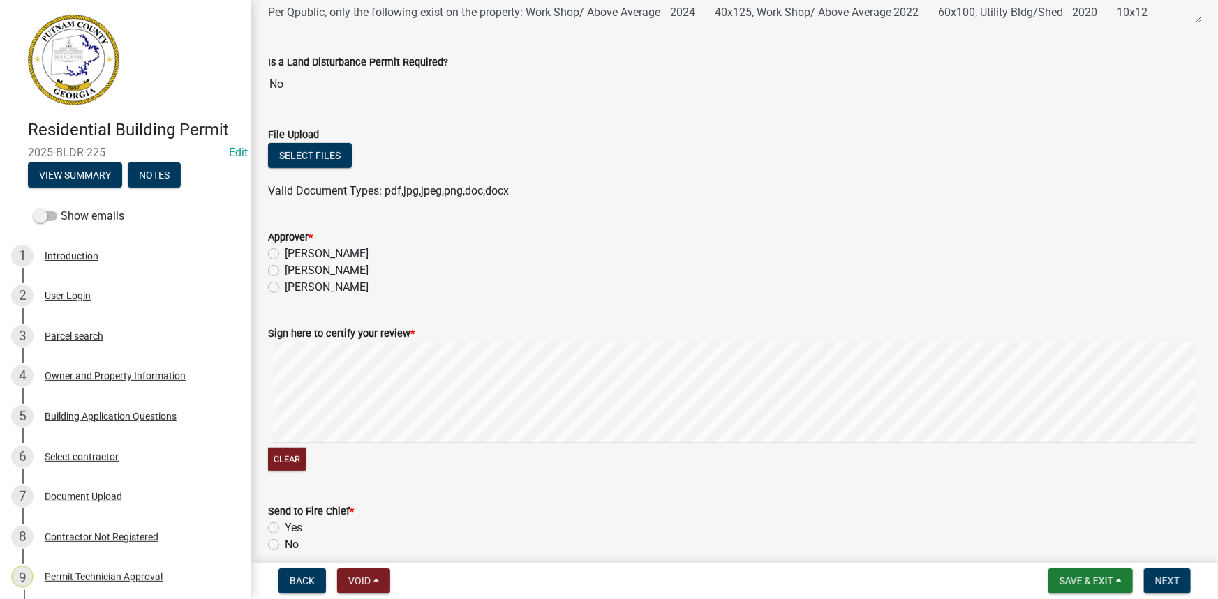
click at [356, 266] on label "Courtney Andrews" at bounding box center [327, 270] width 84 height 17
click at [294, 266] on input "Courtney Andrews" at bounding box center [289, 266] width 9 height 9
radio input "true"
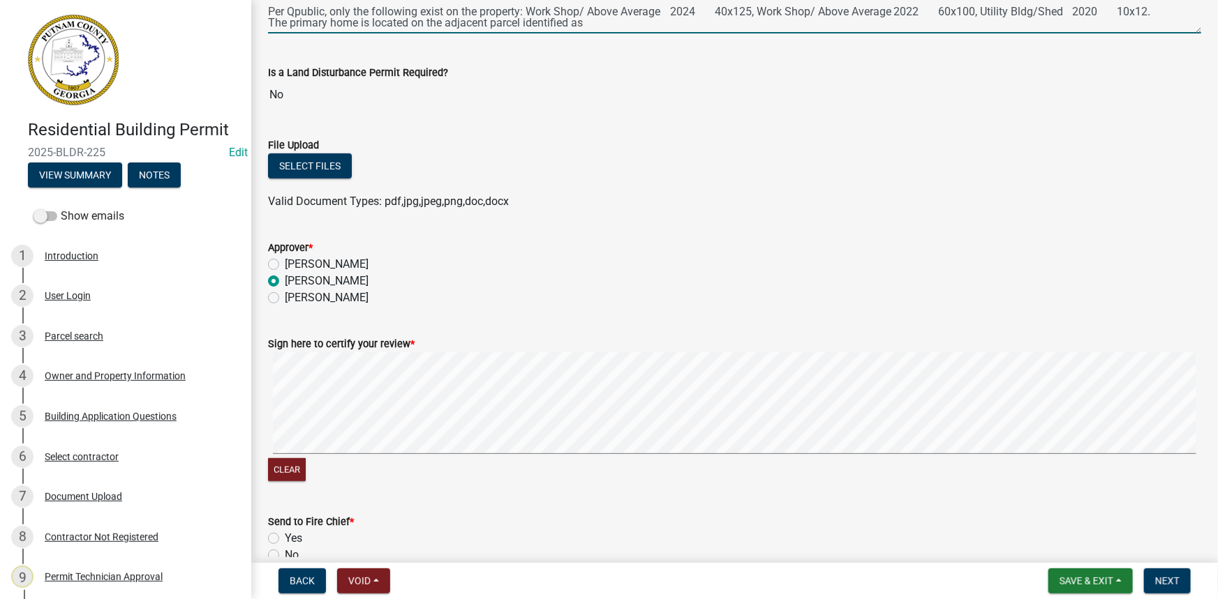
click at [607, 30] on textarea "Per section 66-132 (s)(1, & 4), this application does not adhere to the ordinan…" at bounding box center [734, 1] width 933 height 66
type textarea "Per section 66-132 (s)(1, & 4), this application does not adhere to the ordinan…"
click at [95, 177] on button "View Summary" at bounding box center [75, 175] width 94 height 25
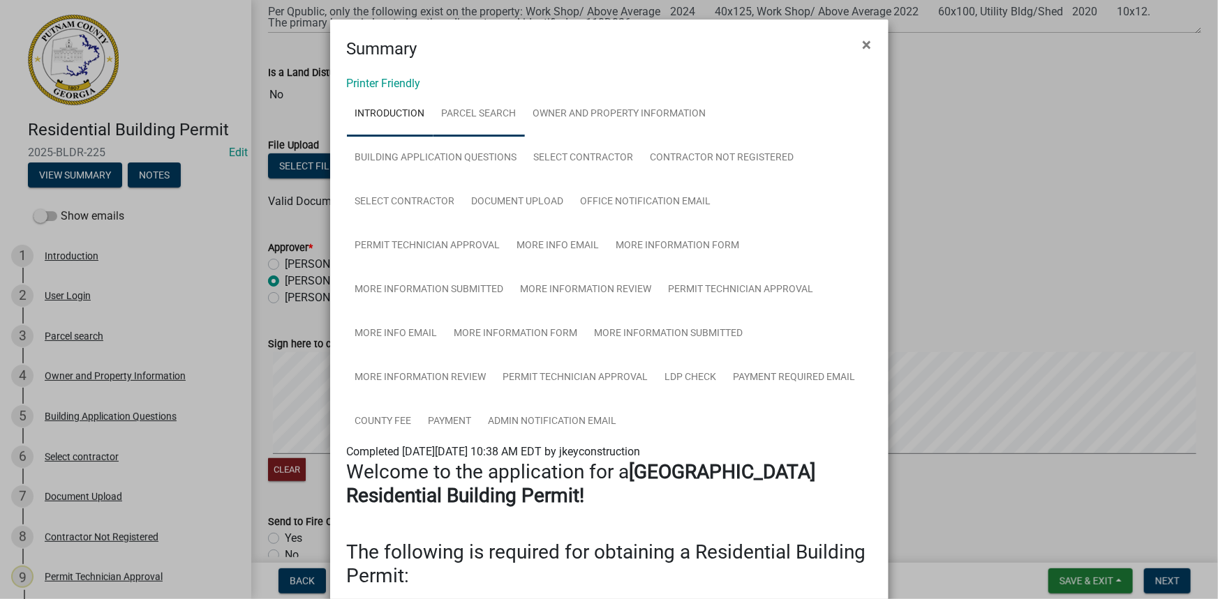
click at [493, 104] on link "Parcel search" at bounding box center [478, 114] width 91 height 45
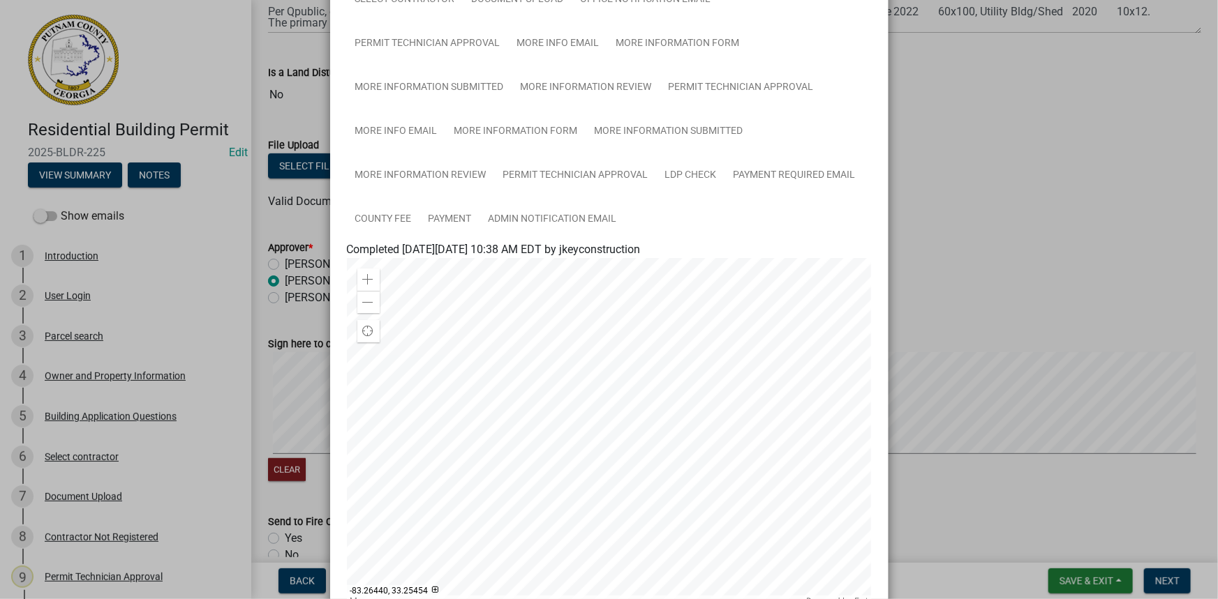
scroll to position [0, 0]
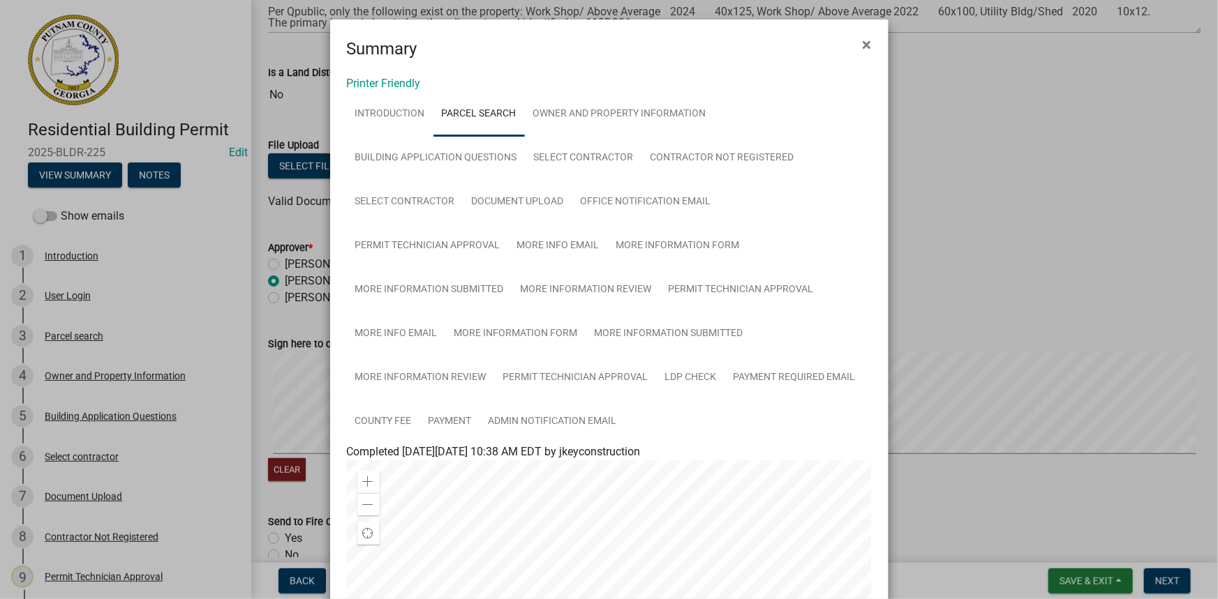
click at [1096, 162] on ngb-modal-window "Summary × Printer Friendly Introduction Parcel search Owner and Property Inform…" at bounding box center [609, 299] width 1218 height 599
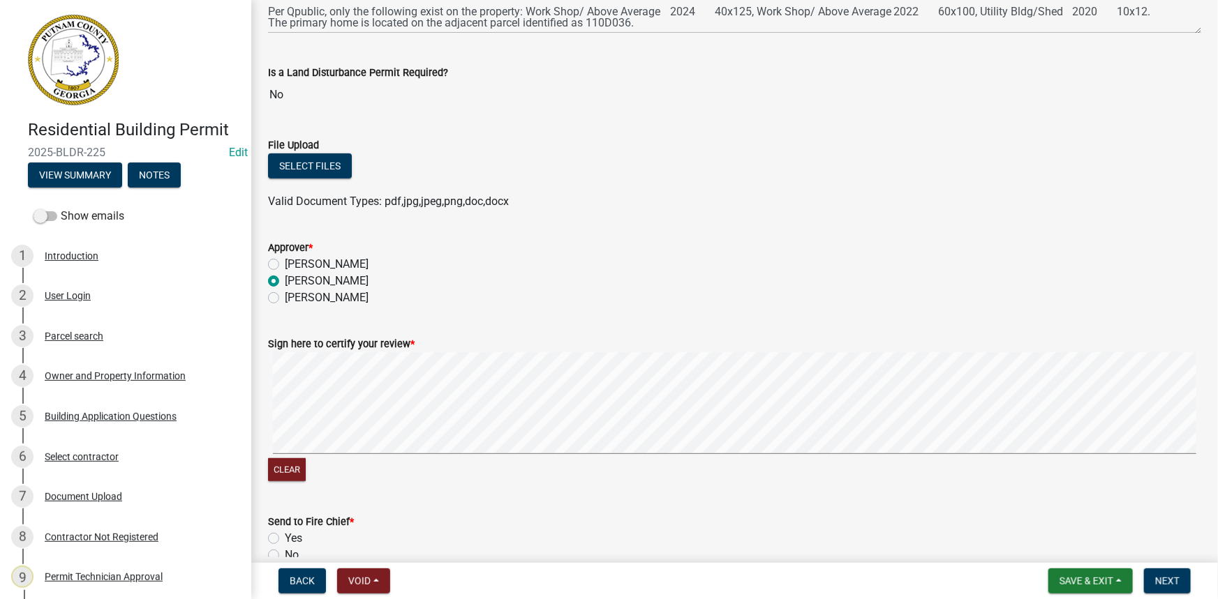
scroll to position [306, 0]
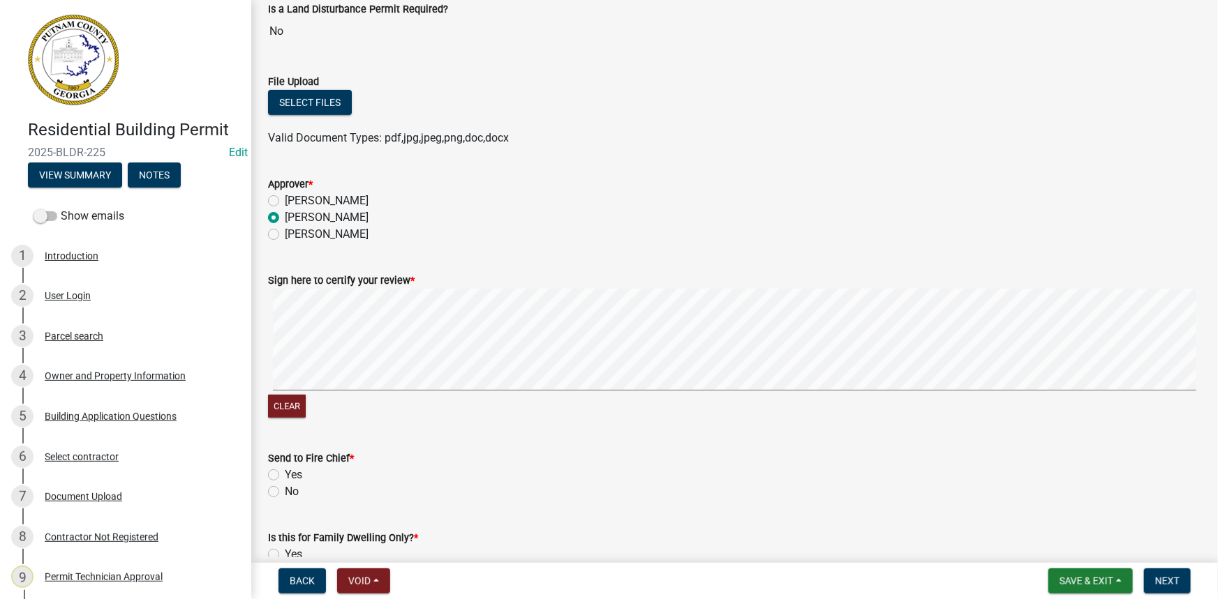
click at [285, 493] on label "No" at bounding box center [292, 492] width 14 height 17
click at [285, 493] on input "No" at bounding box center [289, 488] width 9 height 9
radio input "true"
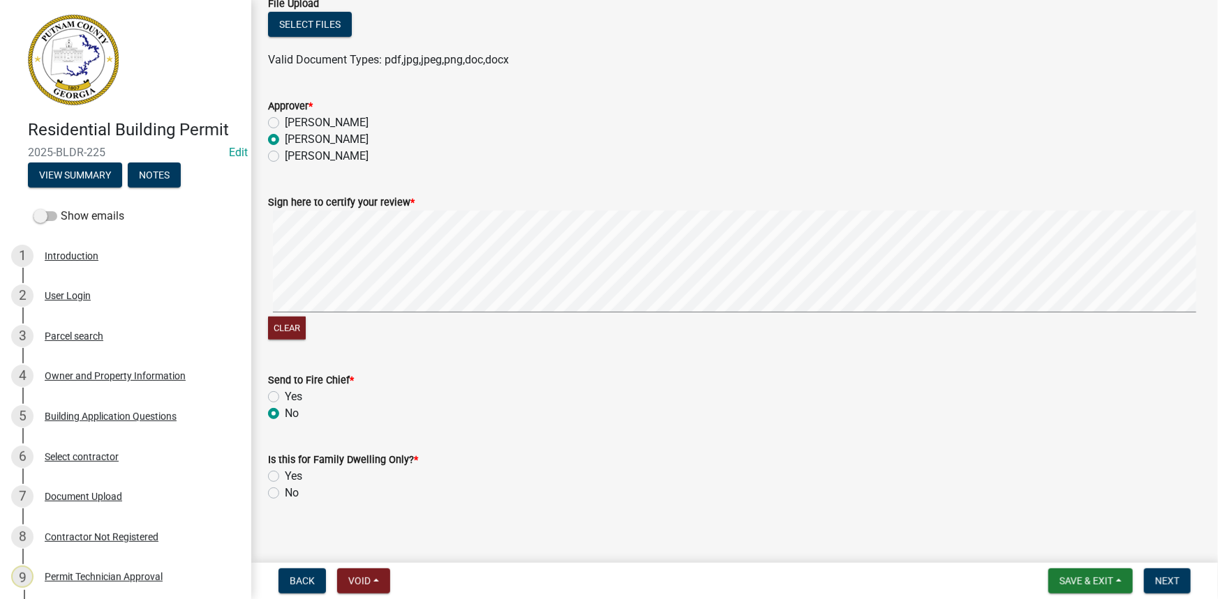
scroll to position [388, 0]
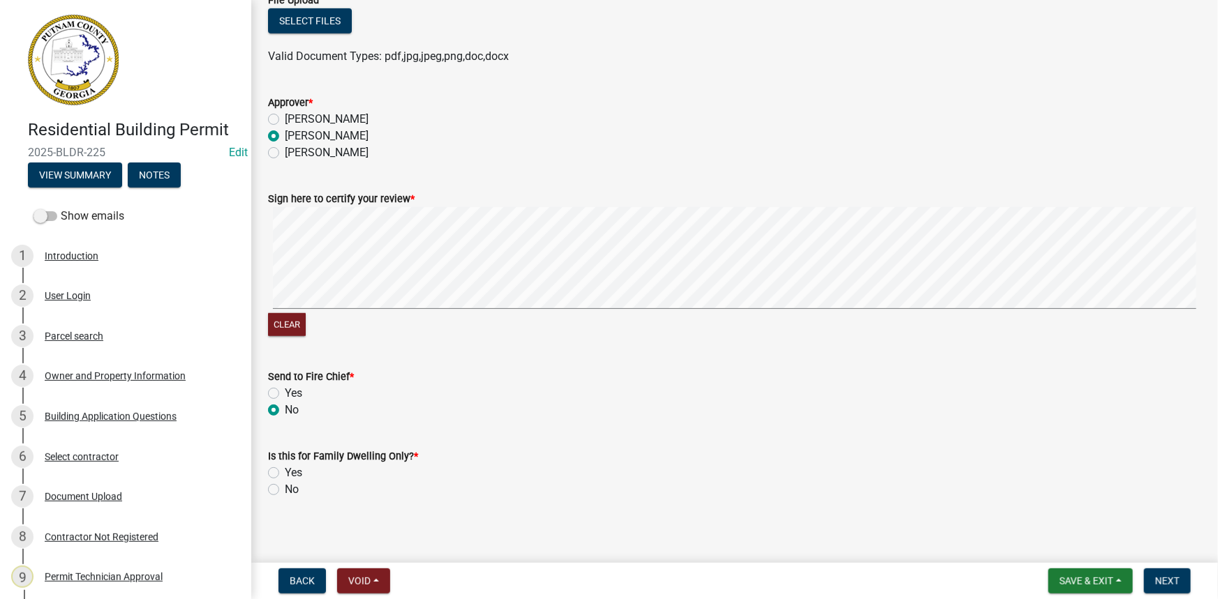
click at [285, 490] on label "No" at bounding box center [292, 489] width 14 height 17
click at [285, 490] on input "No" at bounding box center [289, 485] width 9 height 9
radio input "true"
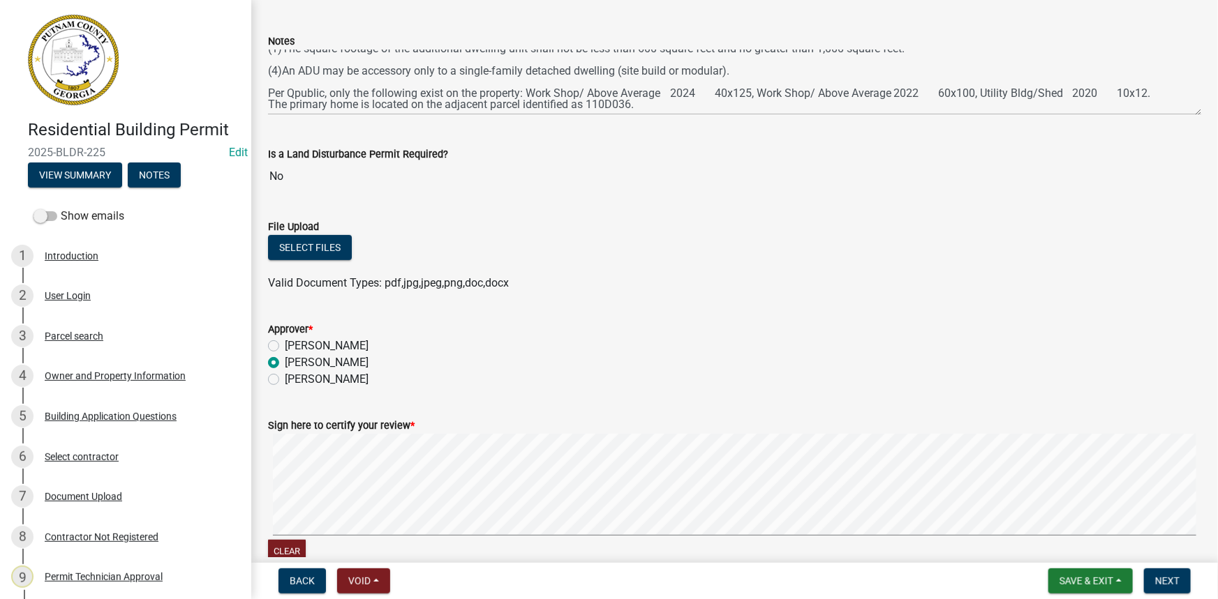
scroll to position [157, 0]
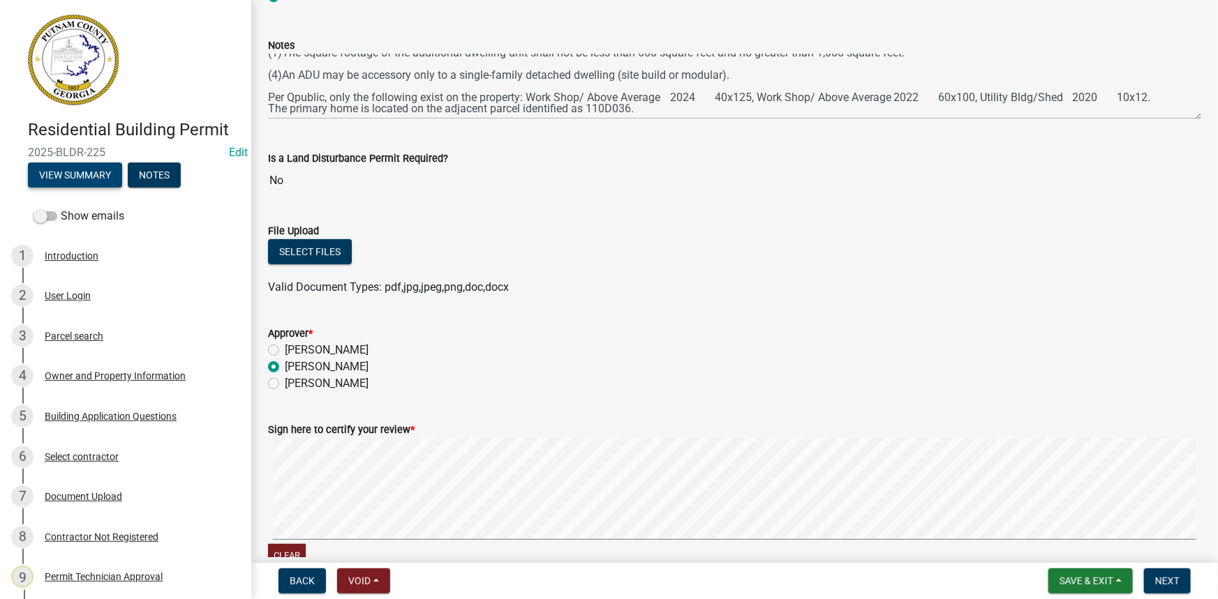
click at [103, 181] on button "View Summary" at bounding box center [75, 175] width 94 height 25
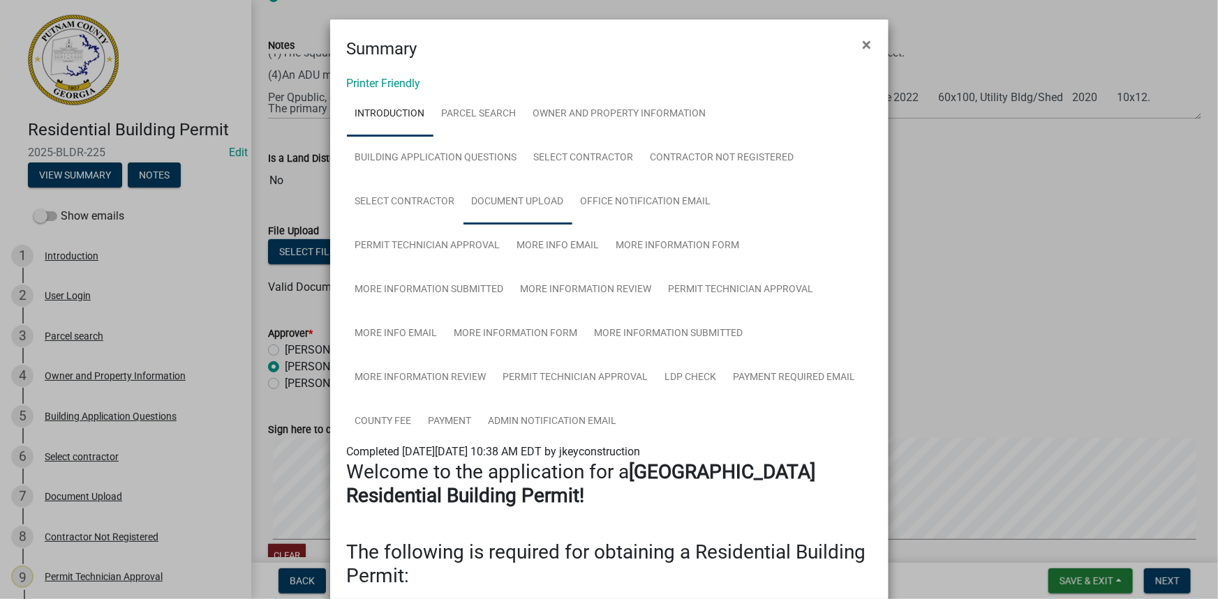
click at [508, 211] on link "Document Upload" at bounding box center [517, 202] width 109 height 45
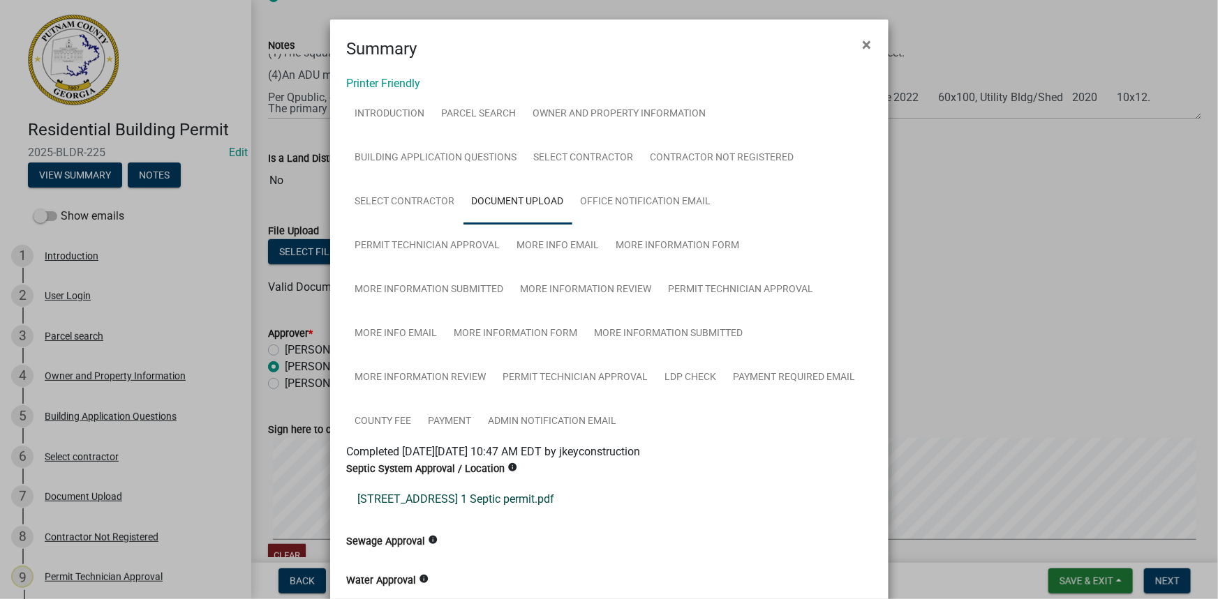
click at [541, 502] on link "168 Clubhouse Rd Building 1 Septic permit.pdf" at bounding box center [609, 499] width 525 height 33
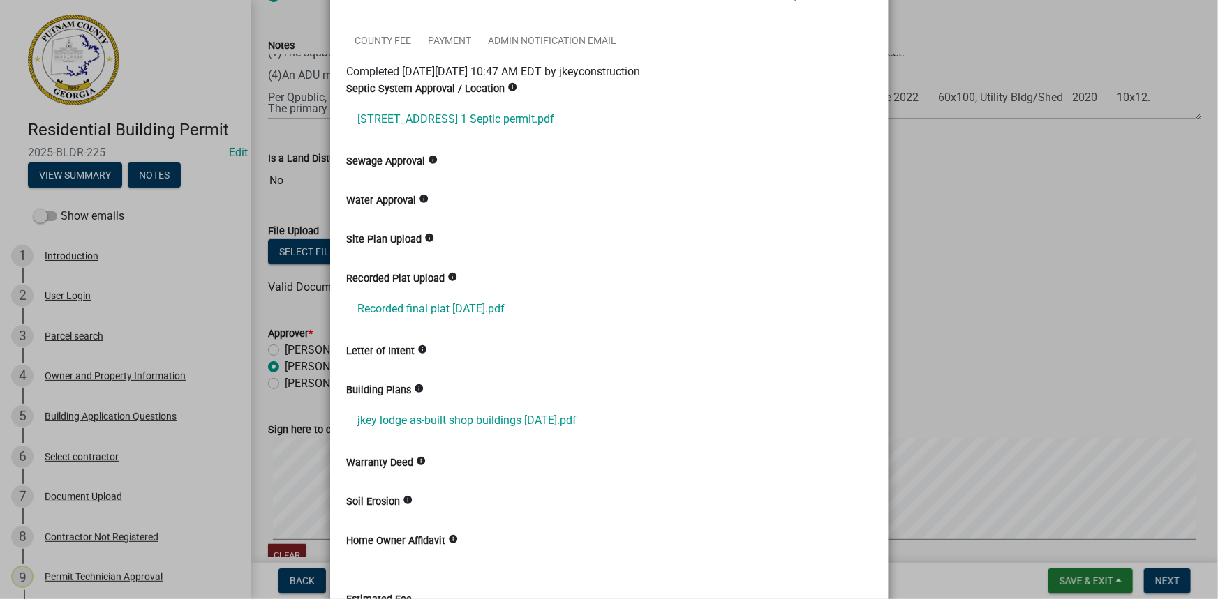
scroll to position [444, 0]
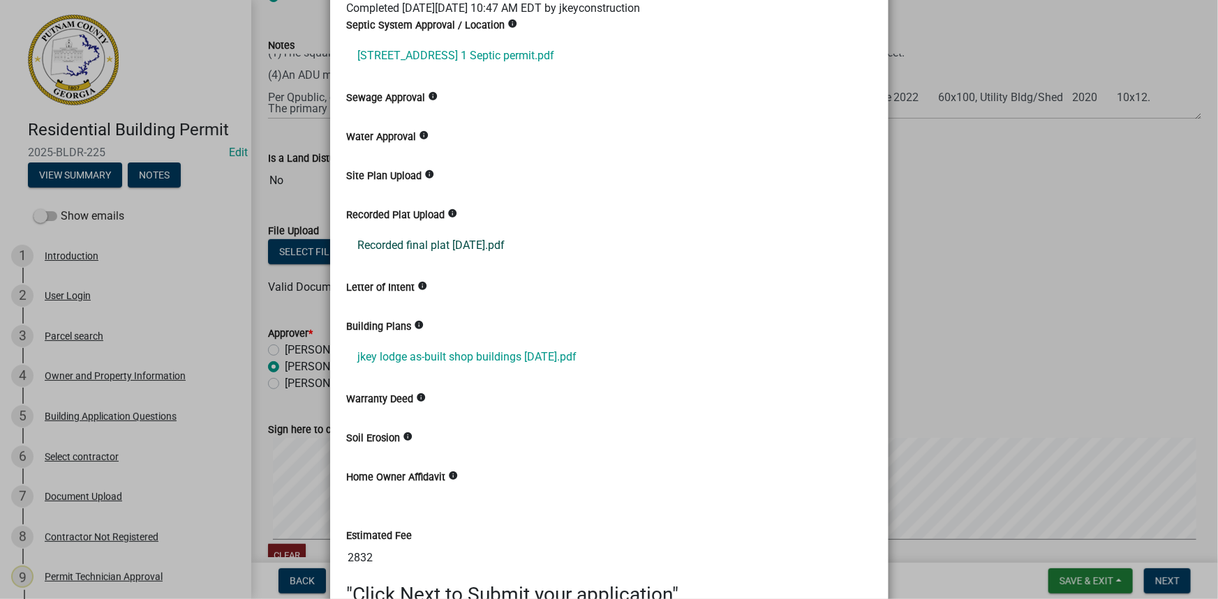
click at [451, 239] on link "Recorded final plat 05.09.25.pdf" at bounding box center [609, 245] width 525 height 33
click at [398, 345] on link "jkey lodge as-built shop buildings 5-28-25.pdf" at bounding box center [609, 357] width 525 height 33
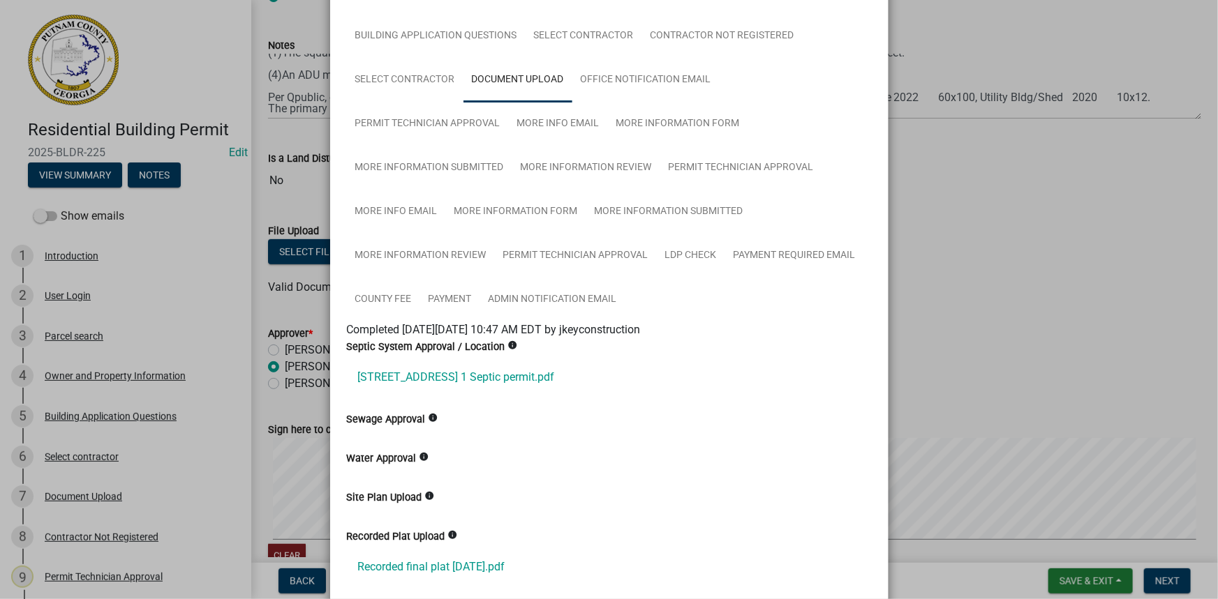
scroll to position [121, 0]
click at [935, 186] on ngb-modal-window "Summary × Printer Friendly Introduction Parcel search Owner and Property Inform…" at bounding box center [609, 299] width 1218 height 599
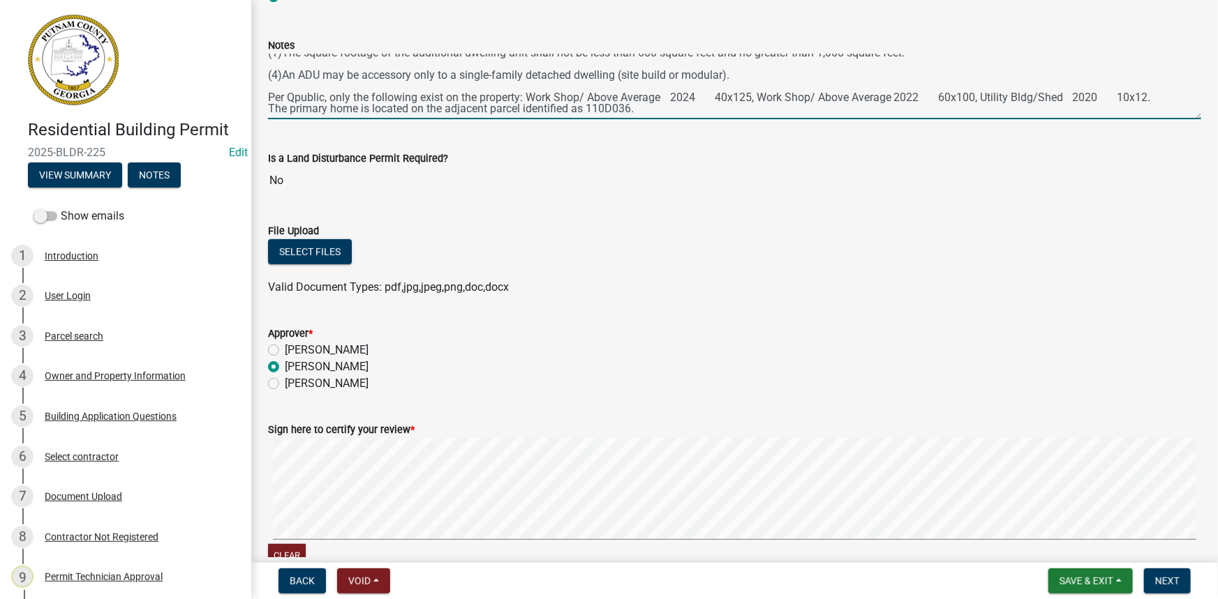
click at [723, 115] on textarea "Per section 66-132 (s)(1, & 4), this application does not adhere to the ordinan…" at bounding box center [734, 87] width 933 height 66
click at [959, 110] on textarea "Per section 66-132 (s)(1, & 4), this application does not adhere to the ordinan…" at bounding box center [734, 87] width 933 height 66
click at [1017, 107] on textarea "Per section 66-132 (s)(1, & 4), this application does not adhere to the ordinan…" at bounding box center [734, 87] width 933 height 66
click at [1091, 107] on textarea "Per section 66-132 (s)(1, & 4), this application does not adhere to the ordinan…" at bounding box center [734, 87] width 933 height 66
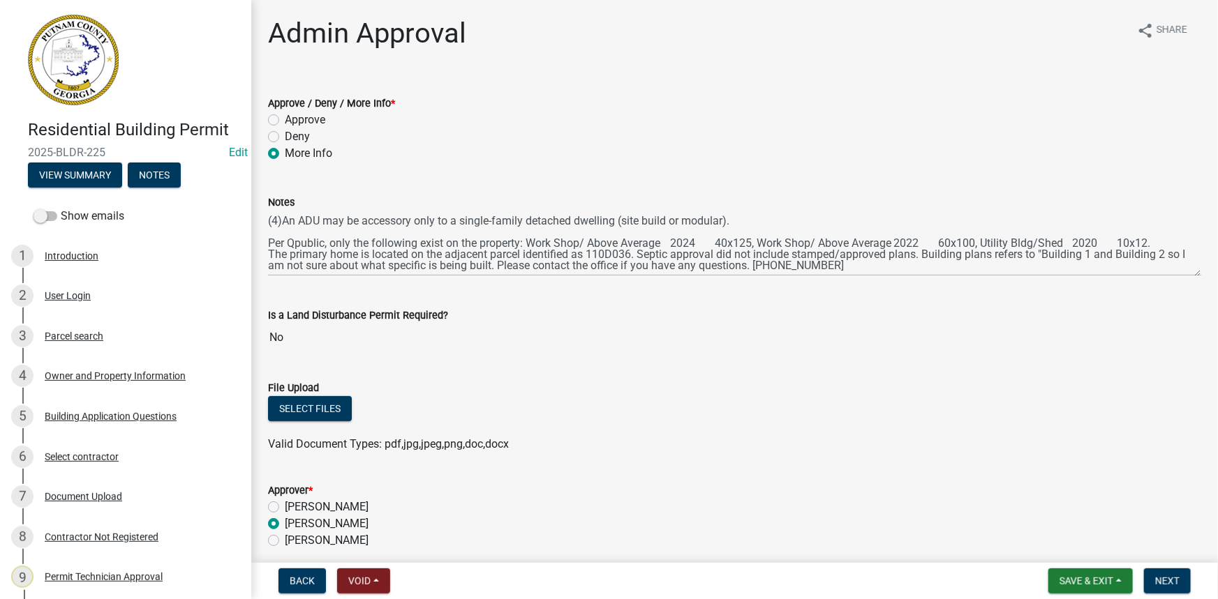
scroll to position [0, 0]
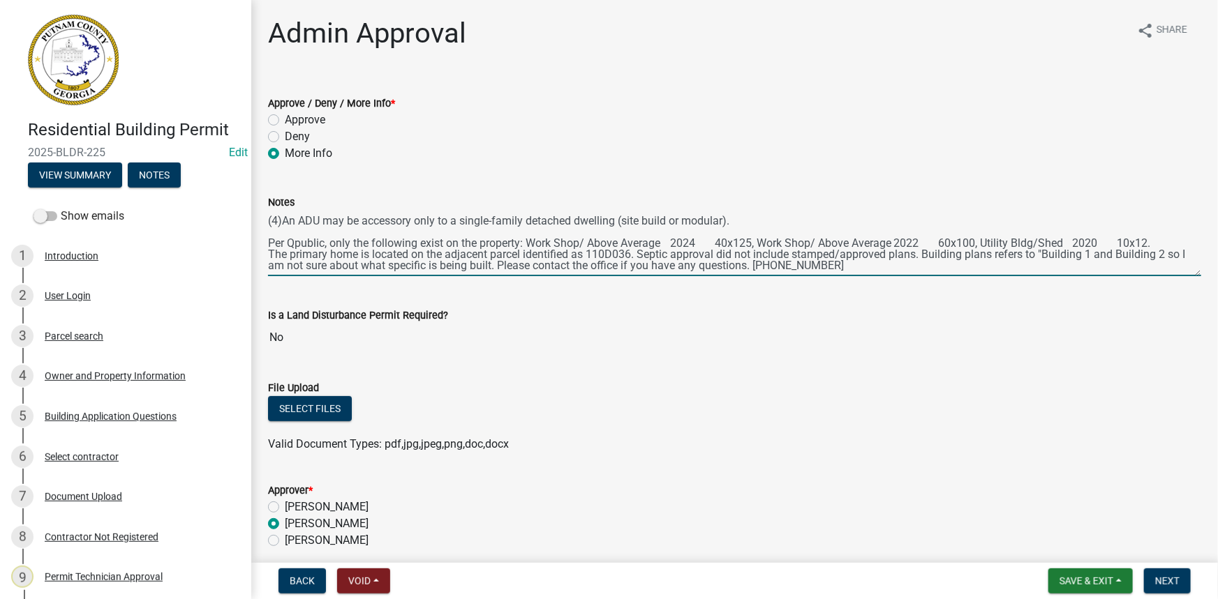
click at [429, 269] on textarea "Per section 66-132 (s)(1, & 4), this application does not adhere to the ordinan…" at bounding box center [734, 244] width 933 height 66
click at [536, 256] on textarea "Per section 66-132 (s)(1, & 4), this application does not adhere to the ordinan…" at bounding box center [734, 244] width 933 height 66
click at [424, 268] on textarea "Per section 66-132 (s)(1, & 4), this application does not adhere to the ordinan…" at bounding box center [734, 244] width 933 height 66
drag, startPoint x: 395, startPoint y: 267, endPoint x: 458, endPoint y: 266, distance: 62.8
click at [458, 266] on textarea "Per section 66-132 (s)(1, & 4), this application does not adhere to the ordinan…" at bounding box center [734, 244] width 933 height 66
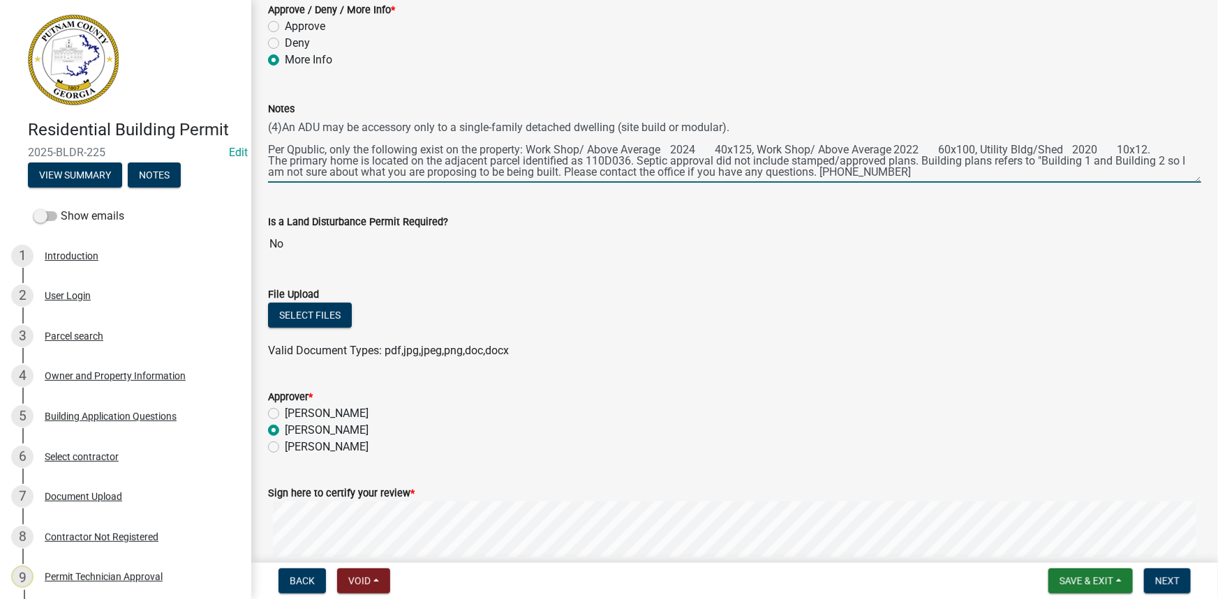
scroll to position [253, 0]
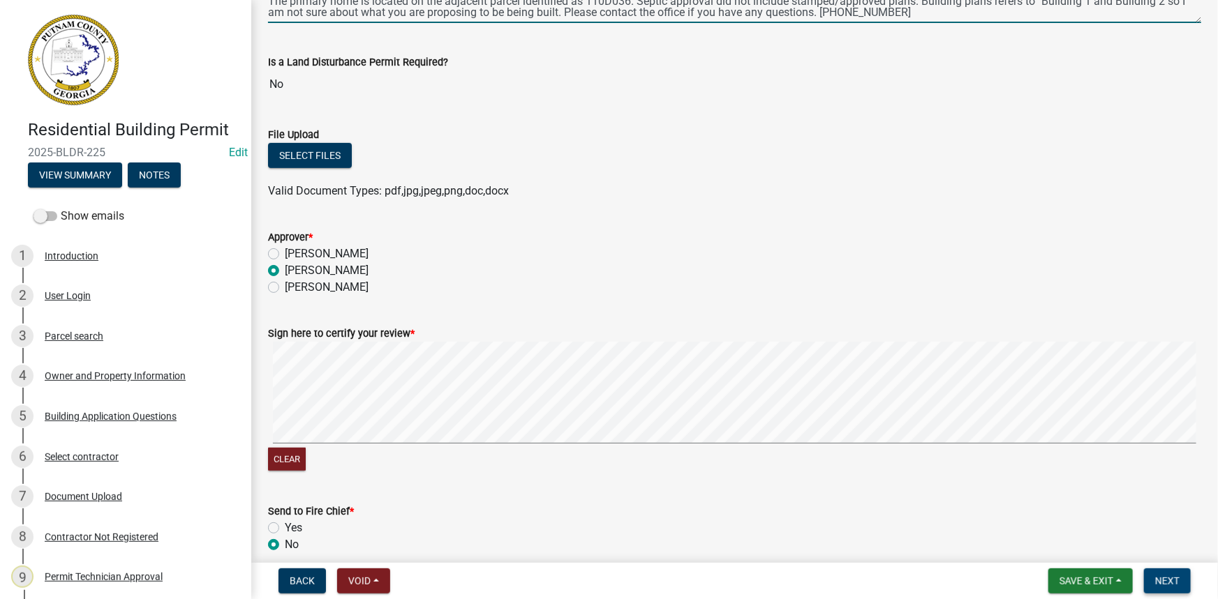
type textarea "Per section 66-132 (s)(1, & 4), this application does not adhere to the ordinan…"
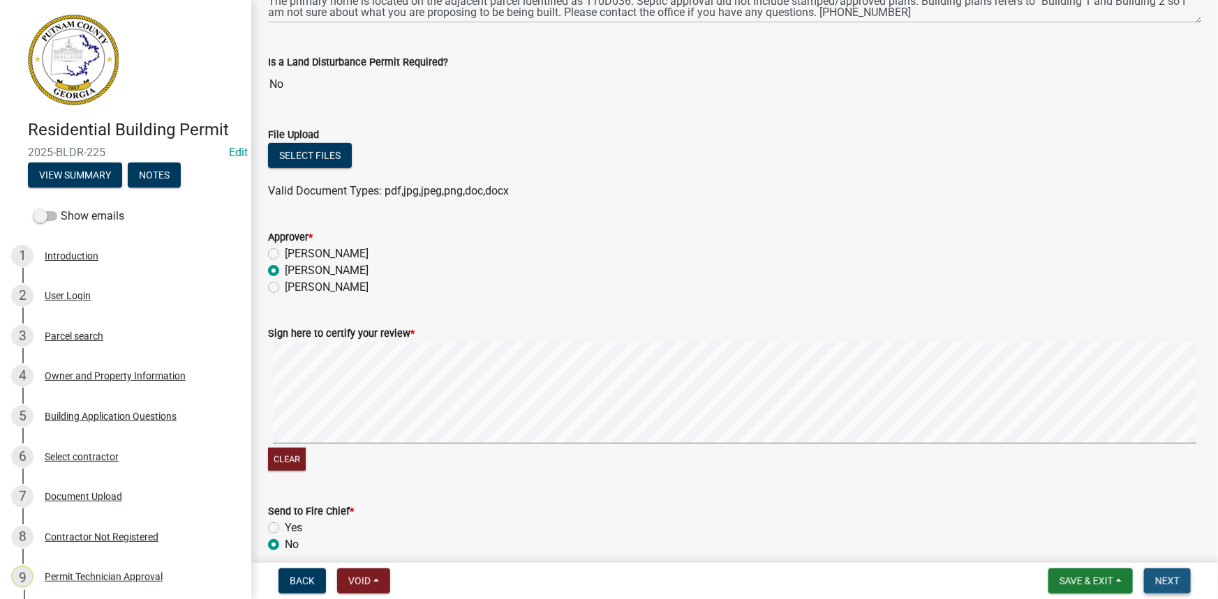
click at [1160, 578] on span "Next" at bounding box center [1167, 581] width 24 height 11
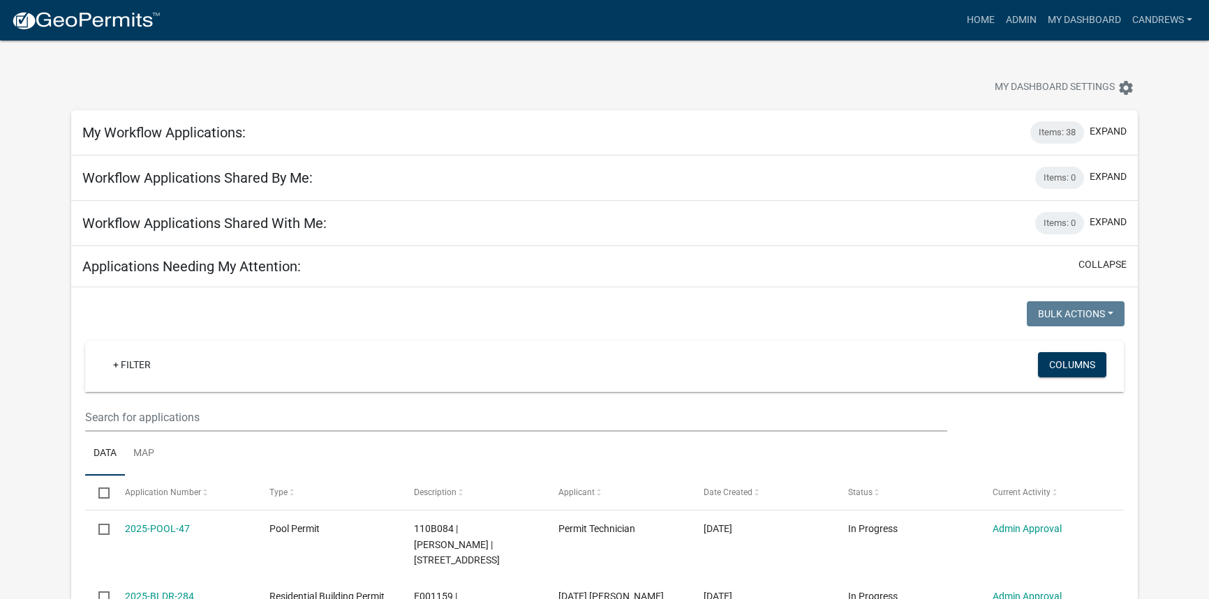
select select "2: 50"
